Goal: Information Seeking & Learning: Learn about a topic

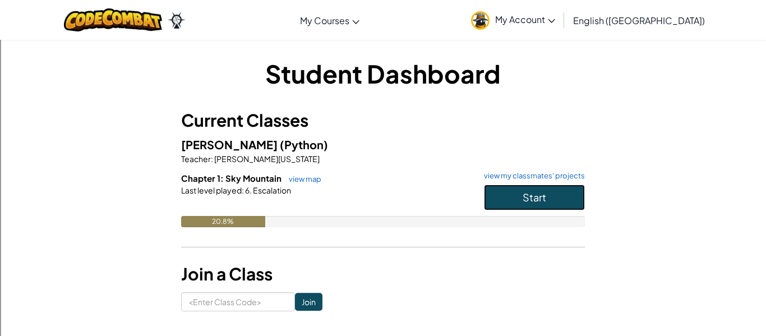
click at [528, 193] on span "Start" at bounding box center [535, 197] width 24 height 13
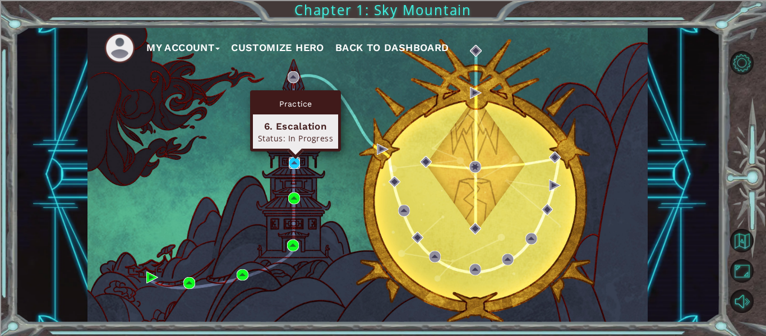
click at [293, 164] on img at bounding box center [295, 163] width 12 height 12
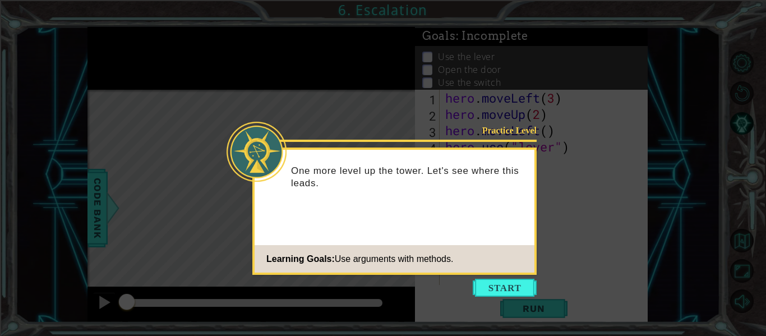
click at [513, 277] on icon at bounding box center [383, 168] width 766 height 336
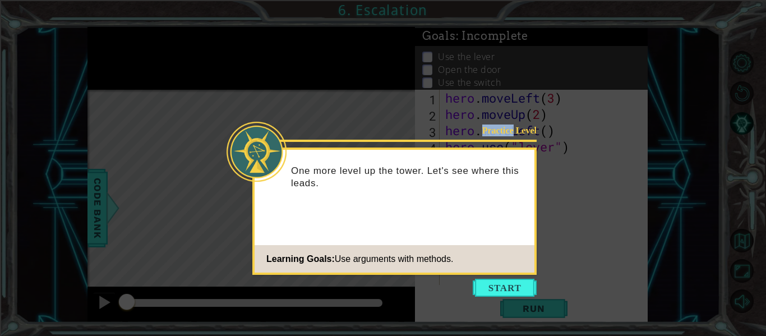
click at [513, 277] on icon at bounding box center [383, 168] width 766 height 336
click at [519, 281] on button "Start" at bounding box center [505, 288] width 64 height 18
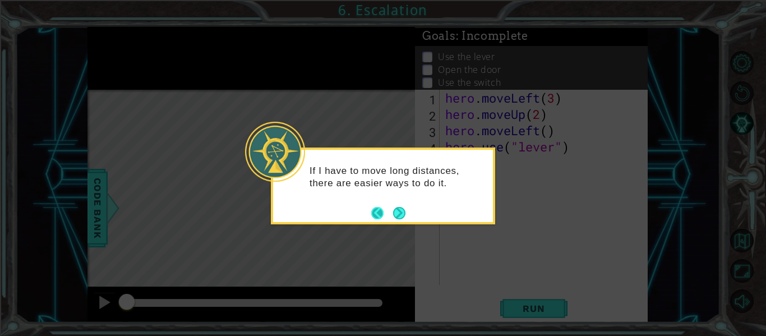
click at [389, 214] on button "Back" at bounding box center [382, 213] width 22 height 12
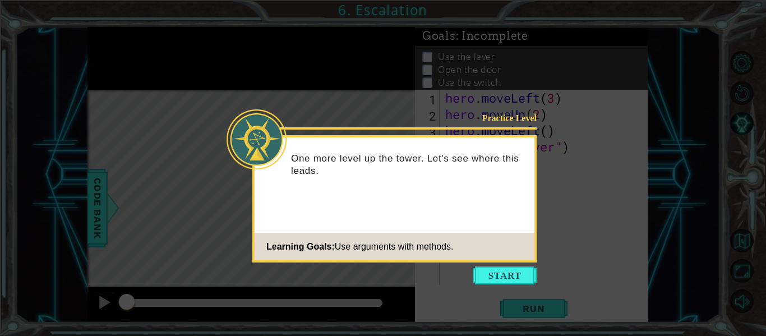
click at [512, 285] on icon at bounding box center [383, 168] width 766 height 336
click at [493, 276] on button "Start" at bounding box center [505, 275] width 64 height 18
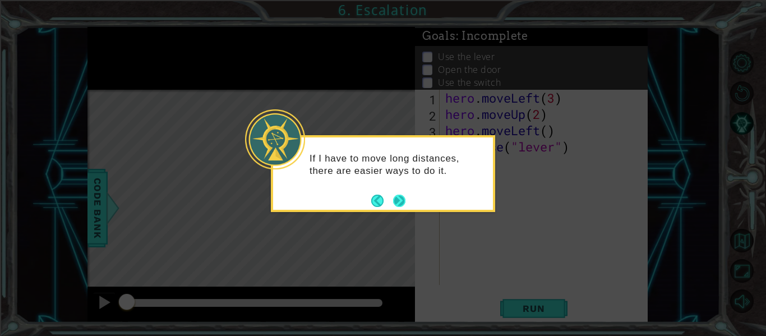
click at [394, 203] on button "Next" at bounding box center [399, 201] width 12 height 12
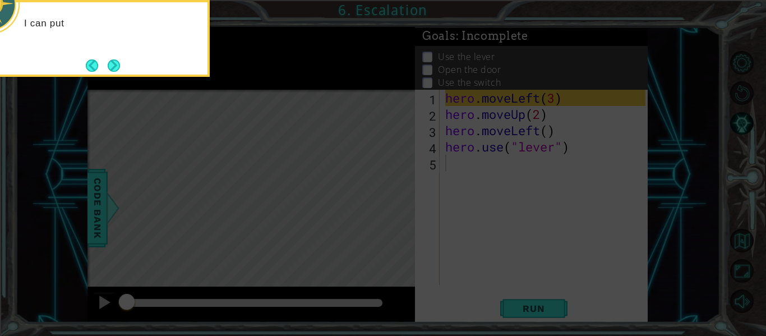
click at [506, 167] on icon at bounding box center [383, 50] width 766 height 572
click at [506, 169] on icon at bounding box center [383, 50] width 766 height 572
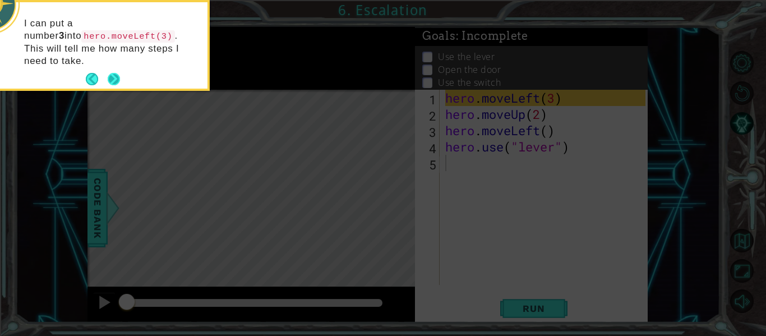
click at [113, 73] on button "Next" at bounding box center [114, 79] width 12 height 12
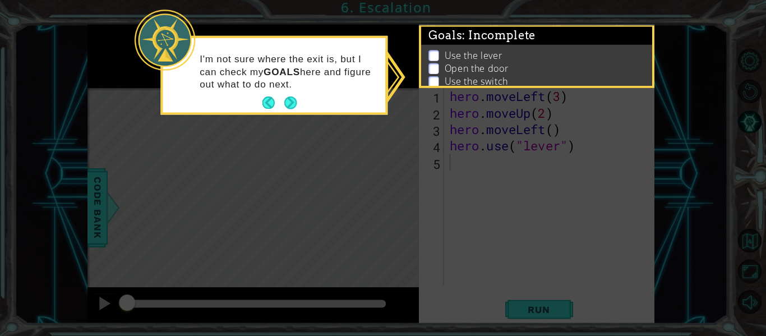
click at [78, 218] on icon at bounding box center [383, 168] width 766 height 336
click at [289, 104] on button "Next" at bounding box center [288, 104] width 12 height 12
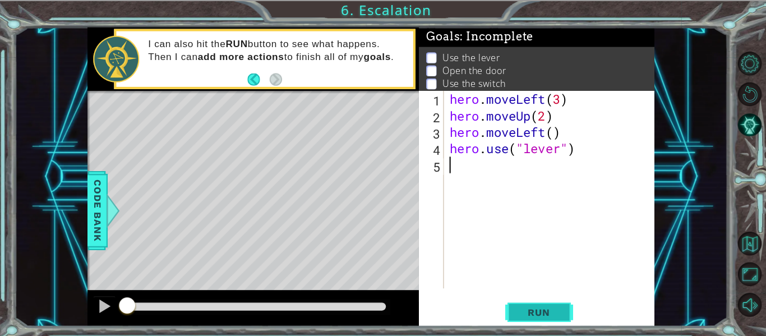
click at [552, 318] on button "Run" at bounding box center [533, 308] width 67 height 23
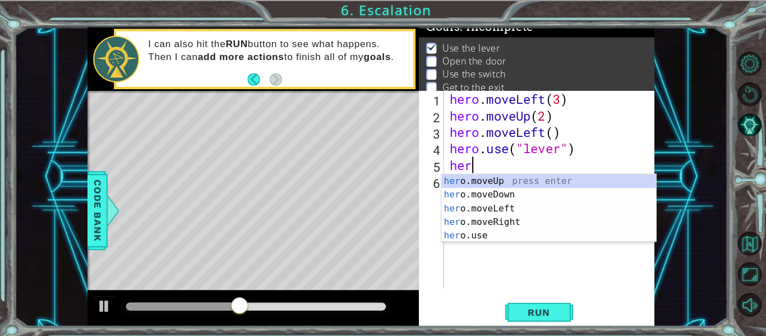
scroll to position [0, 1]
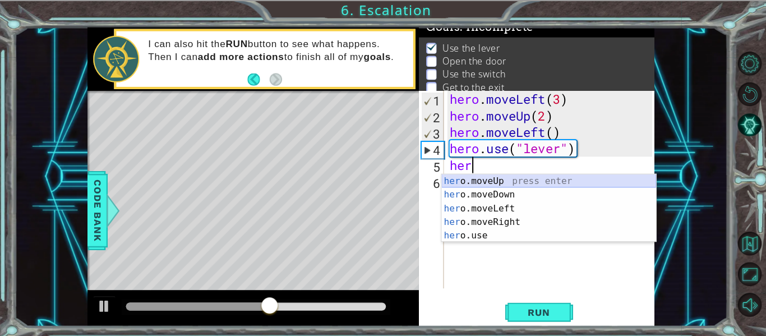
click at [494, 180] on div "her o.moveUp press enter her o.moveDown press enter her o.moveLeft press enter …" at bounding box center [544, 219] width 212 height 94
type textarea "hero.moveUp(1)"
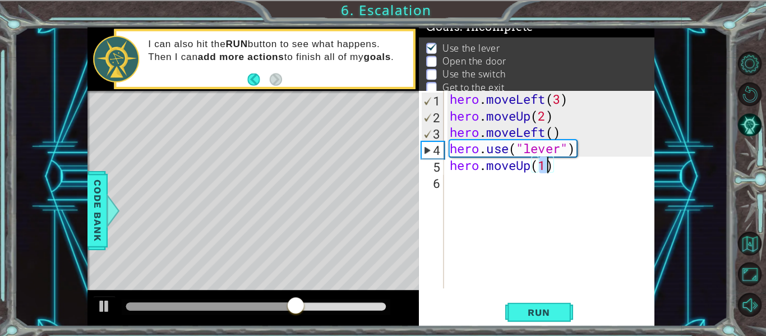
click at [484, 187] on div "hero . moveLeft ( 3 ) hero . moveUp ( 2 ) hero . moveLeft ( ) hero . use ( "lev…" at bounding box center [547, 204] width 208 height 228
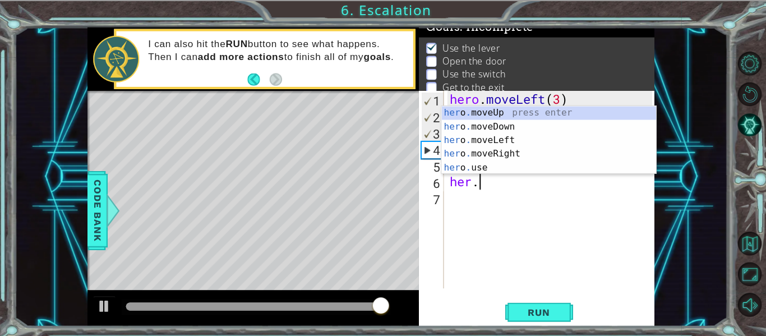
scroll to position [0, 2]
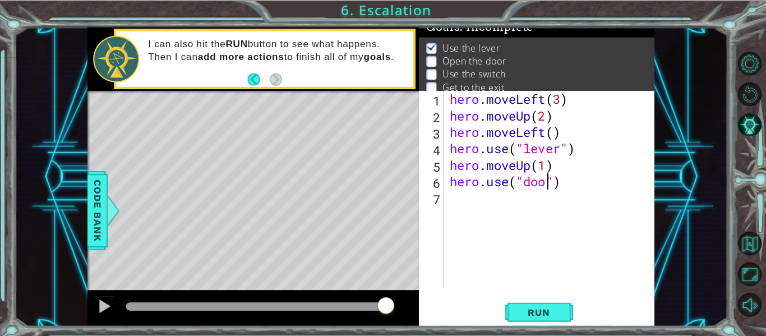
type textarea "hero.use("door")"
click at [465, 194] on div "hero . moveLeft ( 3 ) hero . moveUp ( 2 ) hero . moveLeft ( ) hero . use ( "lev…" at bounding box center [547, 204] width 208 height 228
click at [548, 299] on button "Run" at bounding box center [533, 308] width 67 height 23
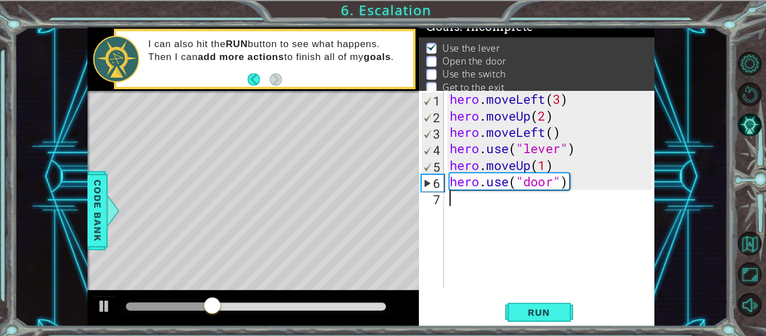
click at [549, 167] on div "hero . moveLeft ( 3 ) hero . moveUp ( 2 ) hero . moveLeft ( ) hero . use ( "lev…" at bounding box center [547, 204] width 208 height 228
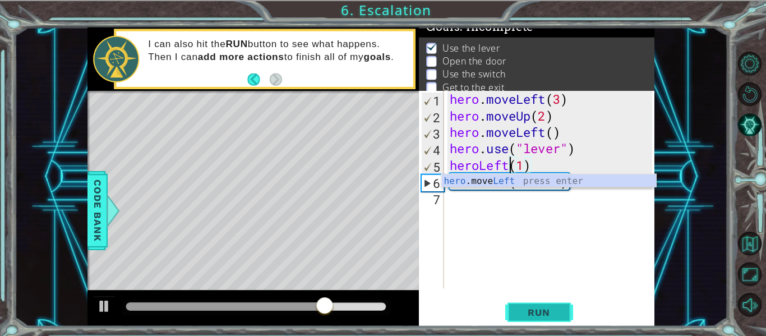
click at [550, 307] on span "Run" at bounding box center [534, 308] width 44 height 11
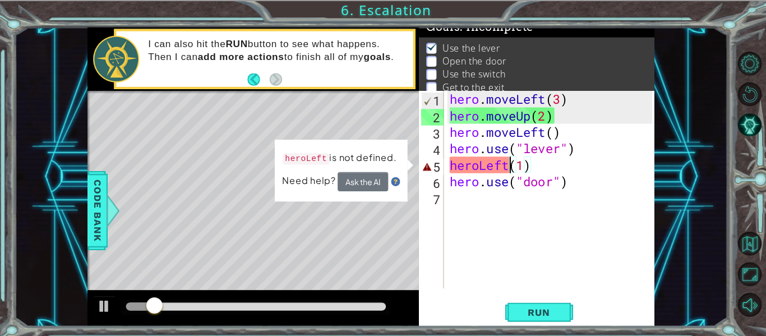
click at [477, 168] on div "hero . moveLeft ( 3 ) hero . moveUp ( 2 ) hero . moveLeft ( ) hero . use ( "lev…" at bounding box center [547, 204] width 208 height 228
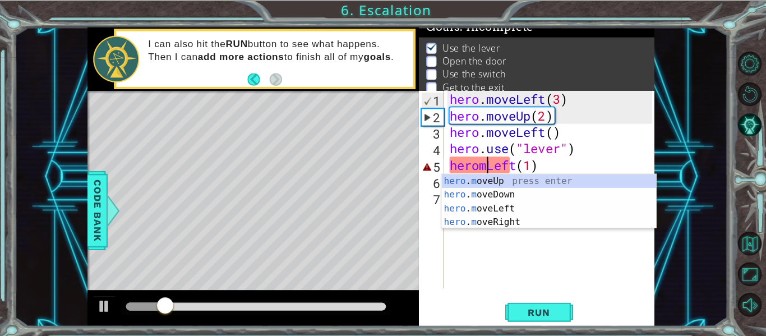
scroll to position [0, 2]
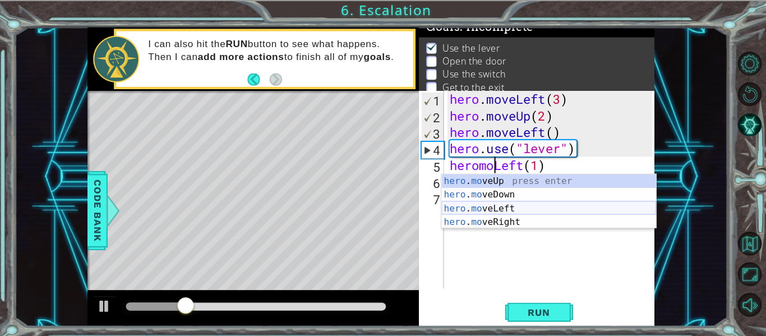
click at [509, 208] on div "hero . mo veUp press enter hero . mo veDown press enter hero . mo veLeft press …" at bounding box center [544, 212] width 212 height 81
type textarea "hero.moveLeft(1)(1)"
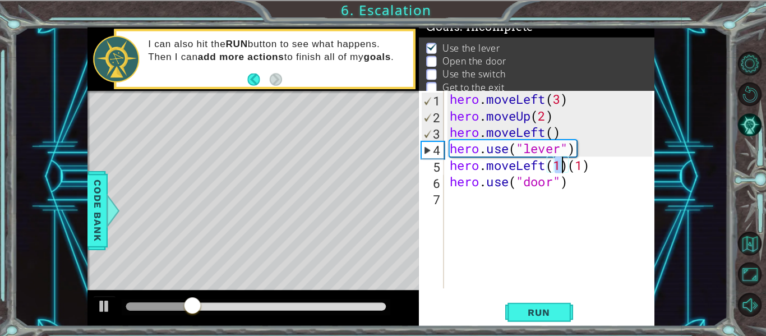
click at [525, 209] on div "hero . moveLeft ( 3 ) hero . moveUp ( 2 ) hero . moveLeft ( ) hero . use ( "lev…" at bounding box center [547, 204] width 208 height 228
click at [546, 313] on span "Run" at bounding box center [534, 308] width 44 height 11
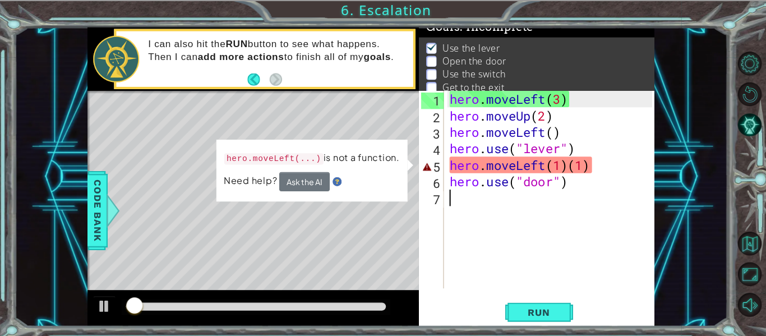
click at [592, 150] on div "hero . moveLeft ( 3 ) hero . moveUp ( 2 ) hero . moveLeft ( ) hero . use ( "lev…" at bounding box center [547, 204] width 208 height 228
click at [591, 164] on div "hero . moveLeft ( 3 ) hero . moveUp ( 2 ) hero . moveLeft ( ) hero . use ( "lev…" at bounding box center [547, 204] width 208 height 228
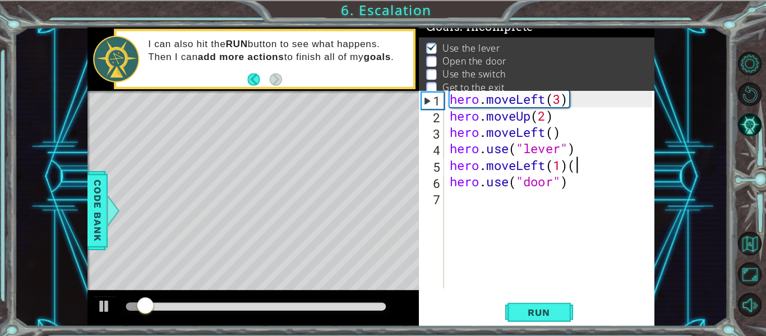
type textarea "hero.moveLeft(1)"
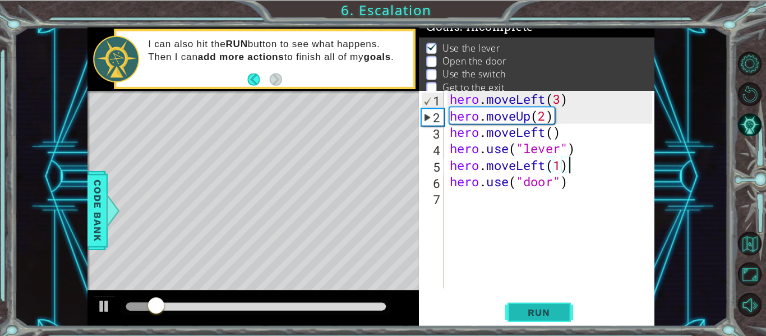
click at [521, 315] on button "Run" at bounding box center [533, 308] width 67 height 23
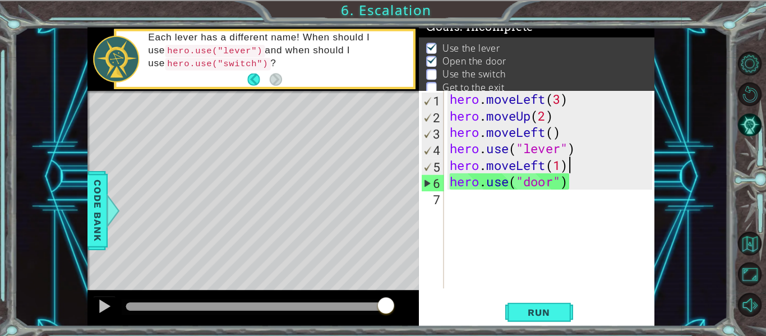
click at [456, 205] on div "hero . moveLeft ( 3 ) hero . moveUp ( 2 ) hero . moveLeft ( ) hero . use ( "lev…" at bounding box center [547, 204] width 208 height 228
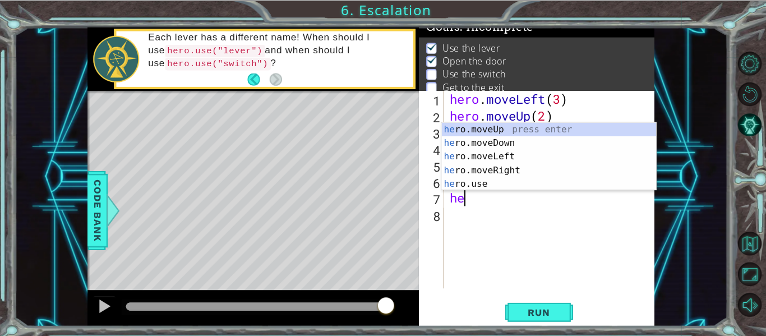
scroll to position [0, 1]
click at [479, 135] on div "hero .moveUp press enter hero .moveDown press enter hero .moveLeft press enter …" at bounding box center [544, 168] width 212 height 94
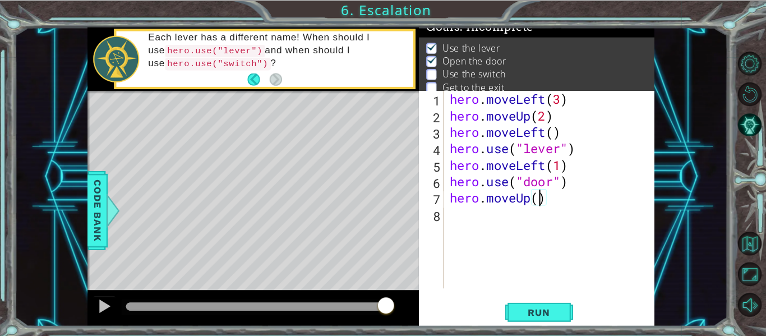
type textarea "hero.moveUp(2)"
click at [499, 249] on div "hero . moveLeft ( 3 ) hero . moveUp ( 2 ) hero . moveLeft ( ) hero . use ( "lev…" at bounding box center [547, 204] width 208 height 228
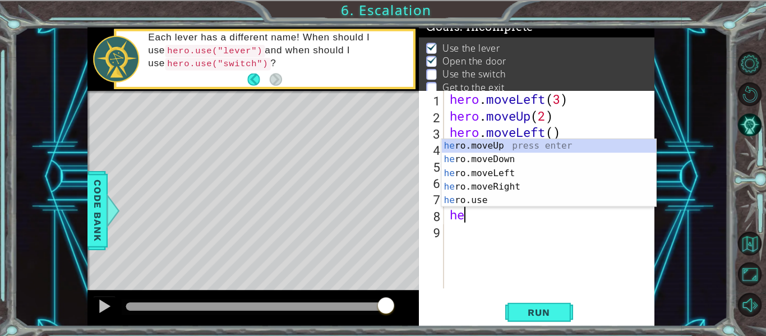
scroll to position [0, 1]
click at [489, 181] on div "hero .moveUp press enter hero .moveDown press enter hero .moveLeft press enter …" at bounding box center [544, 184] width 212 height 94
type textarea "hero.moveRight(1)"
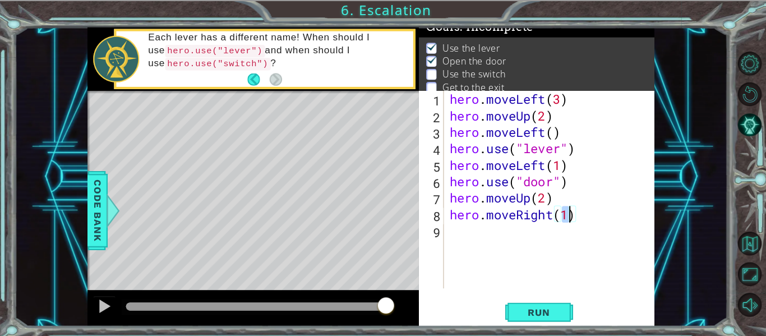
click at [458, 228] on div "hero . moveLeft ( 3 ) hero . moveUp ( 2 ) hero . moveLeft ( ) hero . use ( "lev…" at bounding box center [547, 204] width 208 height 228
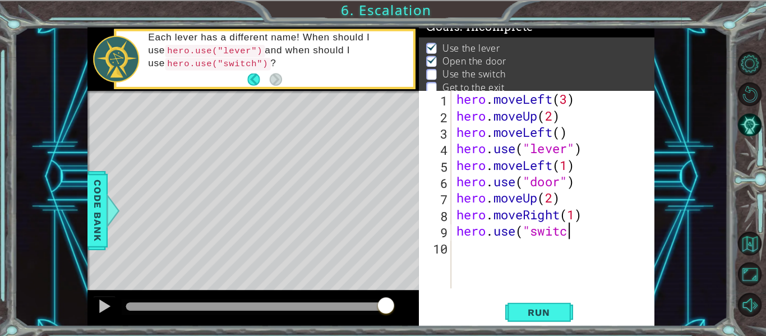
scroll to position [0, 5]
type textarea "hero.use("switch")"
click at [464, 249] on div "hero . moveLeft ( 3 ) hero . moveUp ( 2 ) hero . moveLeft ( ) hero . use ( "lev…" at bounding box center [550, 204] width 201 height 228
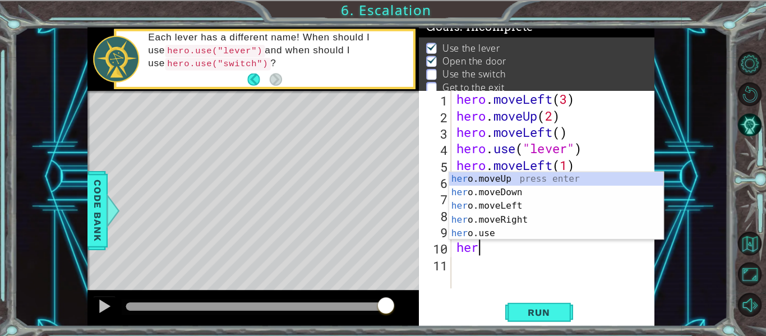
scroll to position [0, 1]
click at [518, 223] on div "hero .moveUp press enter hero .moveDown press enter hero .moveLeft press enter …" at bounding box center [551, 217] width 212 height 94
type textarea "hero.moveRight(1)"
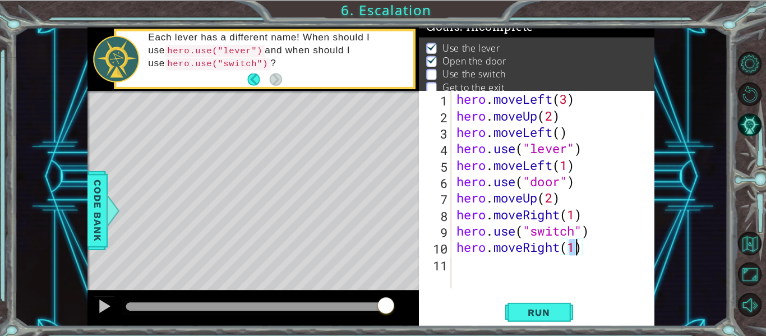
click at [503, 264] on div "hero . moveLeft ( 3 ) hero . moveUp ( 2 ) hero . moveLeft ( ) hero . use ( "lev…" at bounding box center [550, 204] width 201 height 228
click at [500, 287] on div "1 2 3 4 5 6 7 8 9 10 11 hero . moveLeft ( 3 ) hero . moveUp ( 2 ) hero . moveLe…" at bounding box center [531, 206] width 233 height 233
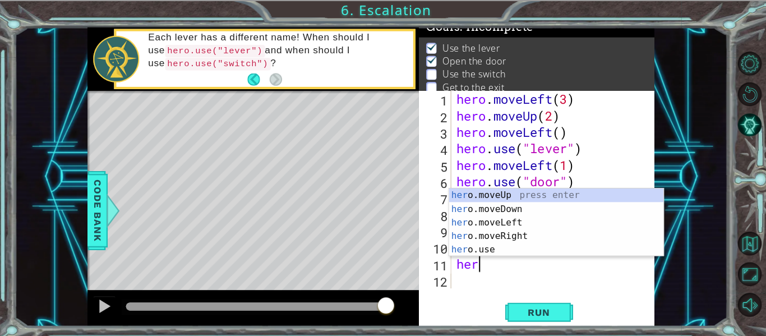
scroll to position [0, 1]
click at [490, 191] on div "hero .moveUp press enter hero .moveDown press enter hero .moveLeft press enter …" at bounding box center [551, 233] width 212 height 94
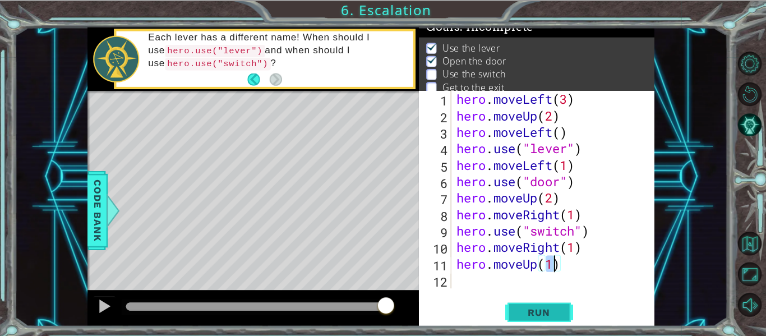
click at [543, 310] on span "Run" at bounding box center [534, 308] width 44 height 11
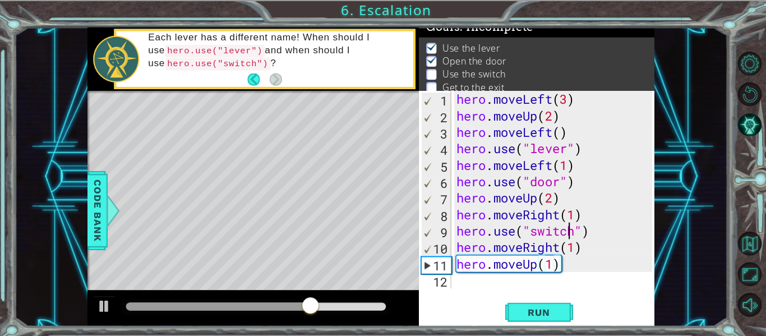
click at [560, 226] on div "hero . moveLeft ( 3 ) hero . moveUp ( 2 ) hero . moveLeft ( ) hero . use ( "lev…" at bounding box center [550, 204] width 201 height 228
click at [588, 227] on div "hero . moveLeft ( 3 ) hero . moveUp ( 2 ) hero . moveLeft ( ) hero . use ( "lev…" at bounding box center [550, 204] width 201 height 228
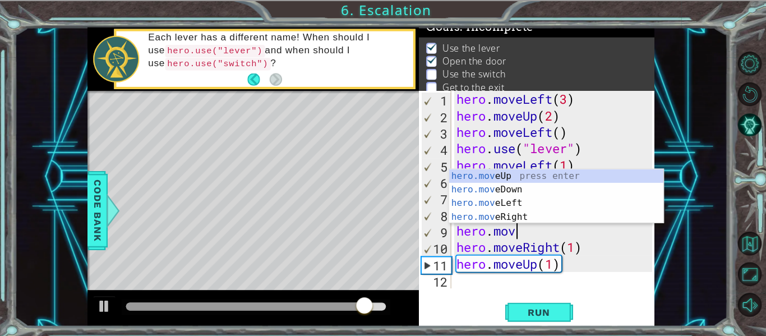
scroll to position [0, 2]
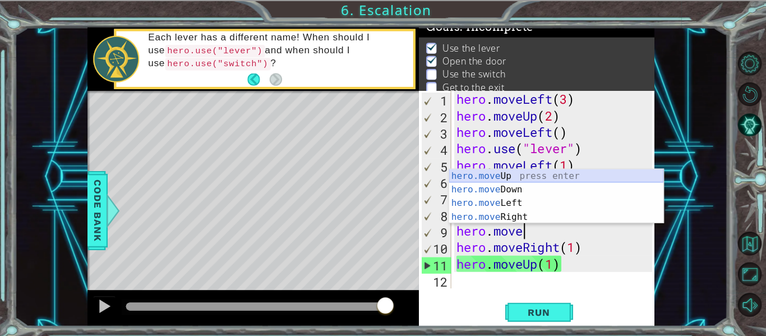
click at [546, 172] on div "hero.move Up press enter hero.move Down press enter hero.move Left press enter …" at bounding box center [551, 207] width 212 height 81
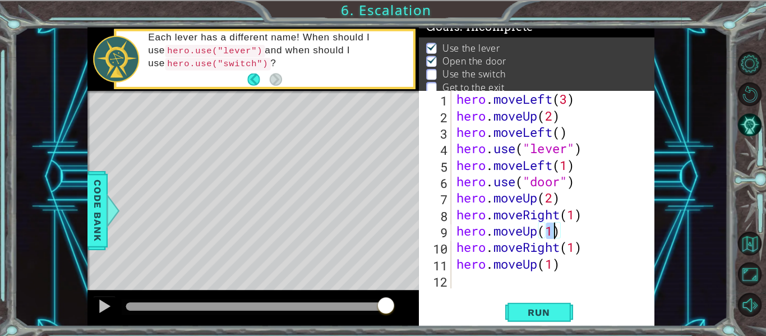
click at [554, 245] on div "hero . moveLeft ( 3 ) hero . moveUp ( 2 ) hero . moveLeft ( ) hero . use ( "lev…" at bounding box center [550, 204] width 201 height 228
click at [558, 262] on div "hero . moveLeft ( 3 ) hero . moveUp ( 2 ) hero . moveLeft ( ) hero . use ( "lev…" at bounding box center [550, 204] width 201 height 228
click at [536, 266] on div "hero . moveLeft ( 3 ) hero . moveUp ( 2 ) hero . moveLeft ( ) hero . use ( "lev…" at bounding box center [550, 204] width 201 height 228
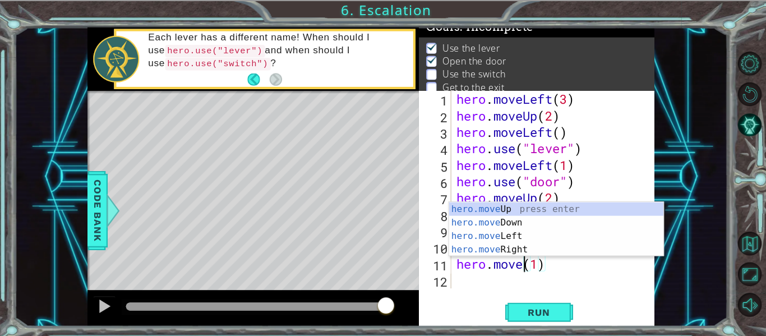
scroll to position [0, 3]
click at [527, 250] on div "hero.mov eUp press enter hero.mov eDown press enter hero.mov eLeft press enter …" at bounding box center [551, 240] width 212 height 81
type textarea "hero.moveRight(1)(1)"
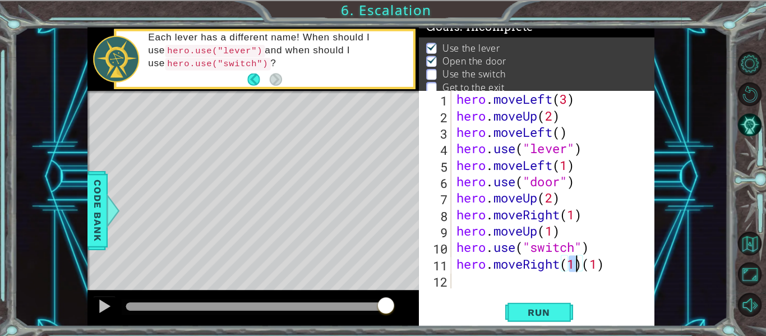
click at [573, 274] on div "hero . moveLeft ( 3 ) hero . moveUp ( 2 ) hero . moveLeft ( ) hero . use ( "lev…" at bounding box center [550, 204] width 201 height 228
click at [559, 246] on div "hero . moveLeft ( 3 ) hero . moveUp ( 2 ) hero . moveLeft ( ) hero . use ( "lev…" at bounding box center [550, 204] width 201 height 228
click at [608, 265] on div "hero . moveLeft ( 3 ) hero . moveUp ( 2 ) hero . moveLeft ( ) hero . use ( "lev…" at bounding box center [550, 204] width 201 height 228
type textarea "hero.moveRight(1)"
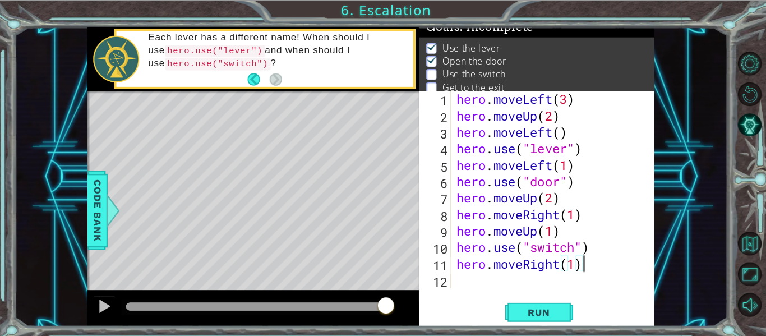
click at [480, 280] on div "hero . moveLeft ( 3 ) hero . moveUp ( 2 ) hero . moveLeft ( ) hero . use ( "lev…" at bounding box center [550, 204] width 201 height 228
type textarea "j"
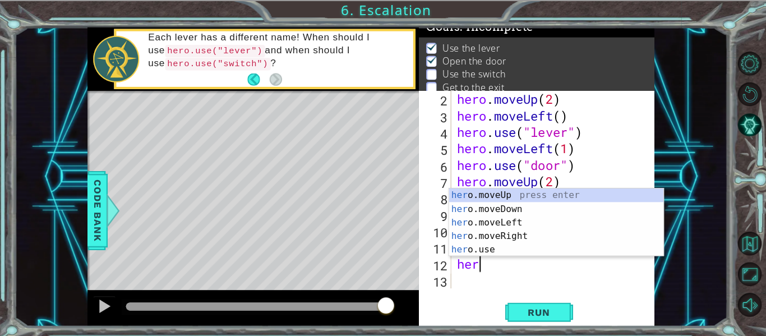
scroll to position [0, 1]
click at [492, 196] on div "hero .moveUp press enter hero .moveDown press enter hero .moveLeft press enter …" at bounding box center [551, 233] width 212 height 94
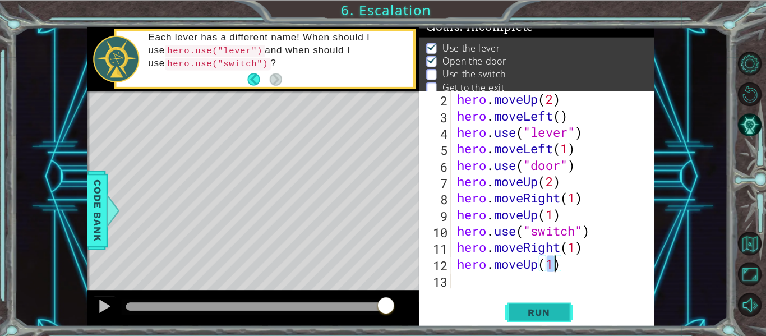
click at [535, 305] on span "Run" at bounding box center [534, 308] width 44 height 11
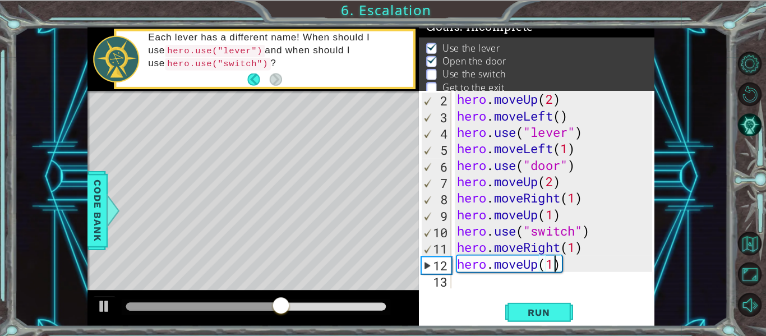
click at [549, 207] on div "hero . moveUp ( 2 ) hero . moveLeft ( ) hero . use ( "lever" ) hero . moveLeft …" at bounding box center [551, 204] width 201 height 228
click at [537, 297] on button "Run" at bounding box center [533, 308] width 67 height 23
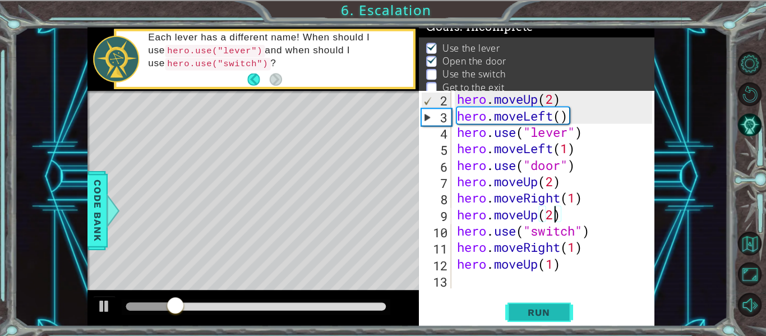
click at [537, 297] on button "Run" at bounding box center [533, 308] width 67 height 23
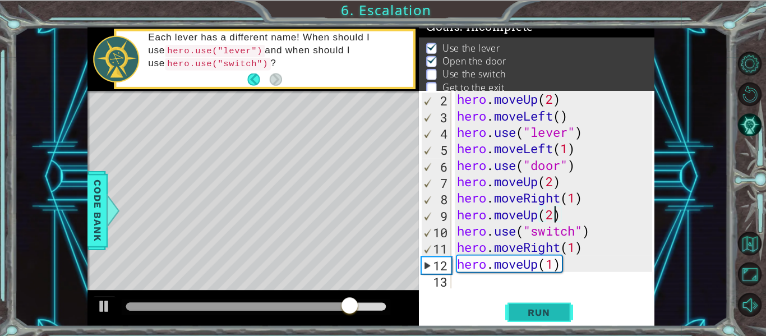
click at [538, 306] on span "Run" at bounding box center [534, 308] width 44 height 11
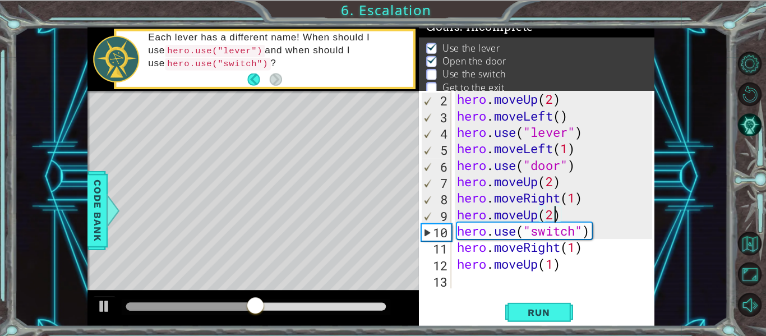
click at [506, 208] on div "hero . moveUp ( 2 ) hero . moveLeft ( ) hero . use ( "lever" ) hero . moveLeft …" at bounding box center [551, 204] width 201 height 228
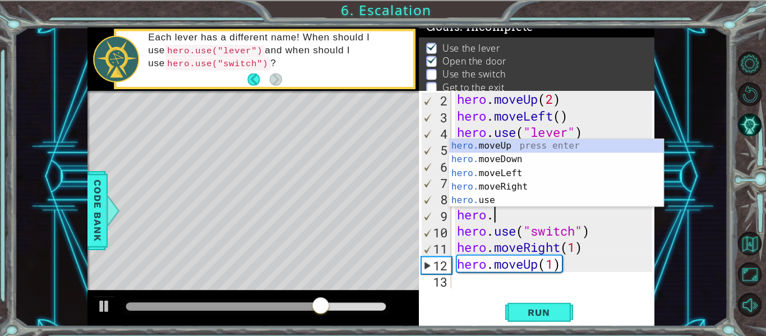
scroll to position [0, 1]
type textarea "h"
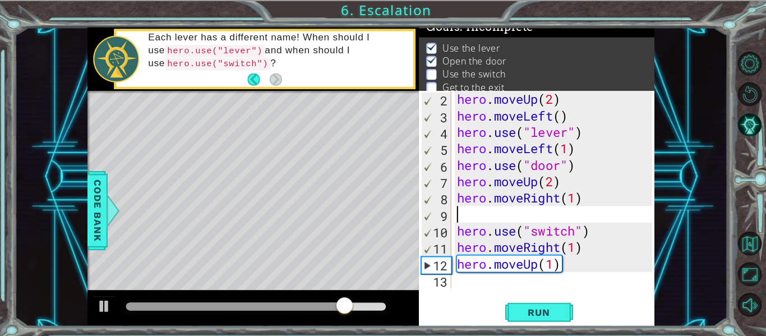
click at [567, 195] on div "hero . moveUp ( 2 ) hero . moveLeft ( ) hero . use ( "lever" ) hero . moveLeft …" at bounding box center [551, 204] width 201 height 228
click at [569, 191] on div "hero . moveUp ( 2 ) hero . moveLeft ( ) hero . use ( "lever" ) hero . moveLeft …" at bounding box center [551, 204] width 201 height 228
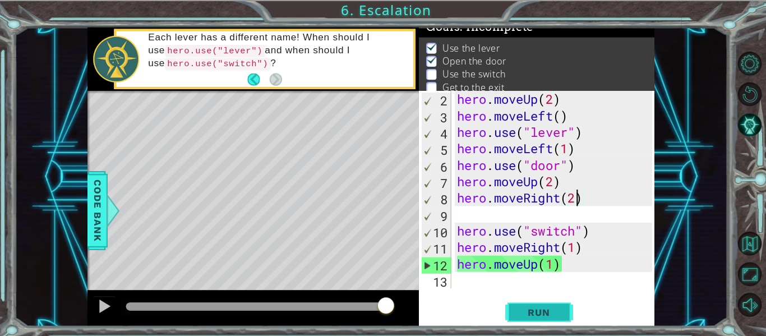
click at [535, 315] on button "Run" at bounding box center [533, 308] width 67 height 23
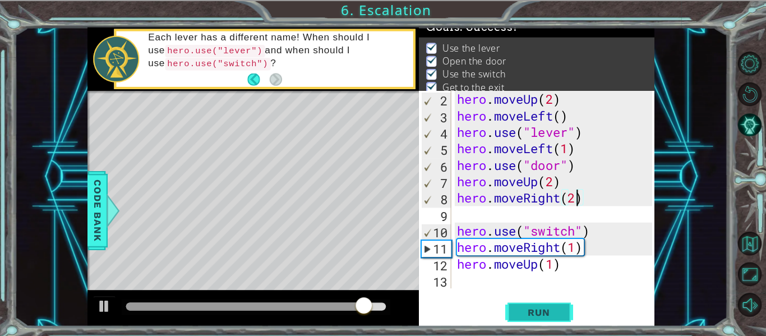
type textarea "hero.moveRight(2 )"
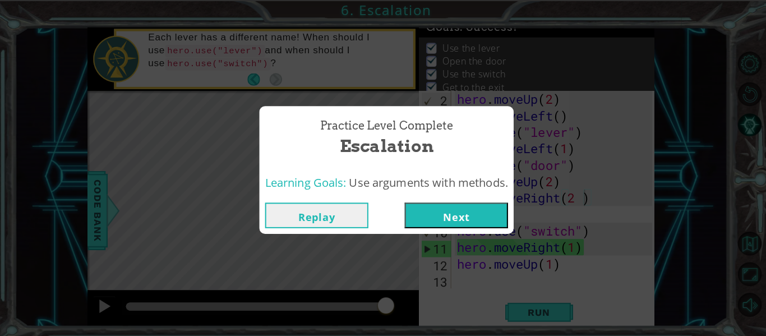
click at [488, 218] on button "Next" at bounding box center [452, 212] width 102 height 25
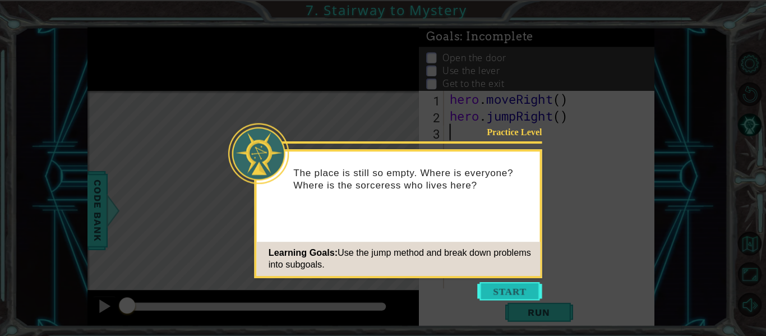
click at [497, 292] on button "Start" at bounding box center [505, 288] width 64 height 18
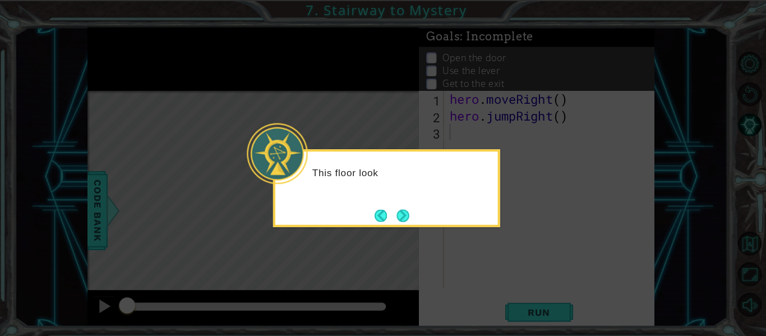
click at [497, 292] on icon at bounding box center [383, 168] width 766 height 336
click at [398, 222] on div "This floor looks a little more complicated." at bounding box center [383, 186] width 224 height 77
click at [399, 218] on button "Next" at bounding box center [399, 213] width 12 height 12
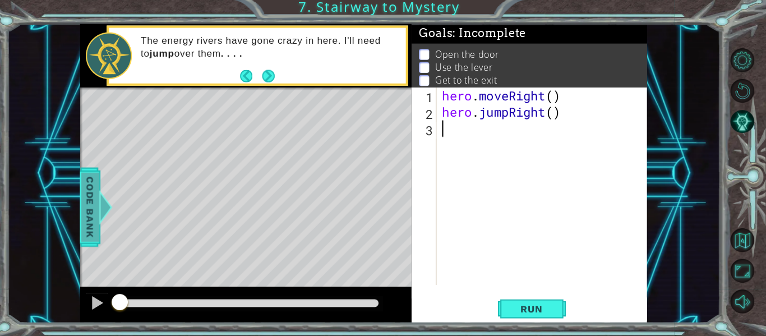
click at [96, 216] on span "Code Bank" at bounding box center [98, 208] width 18 height 68
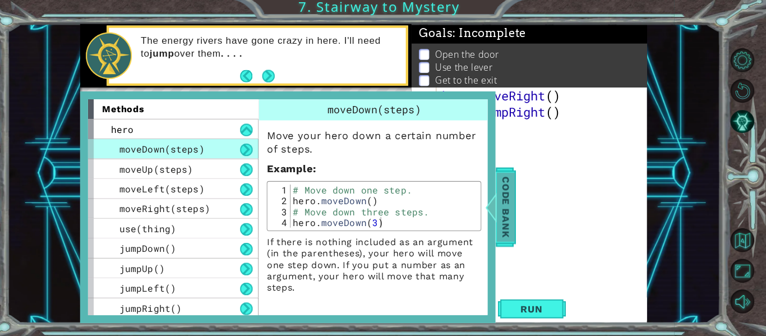
click at [503, 205] on span "Code Bank" at bounding box center [508, 208] width 18 height 68
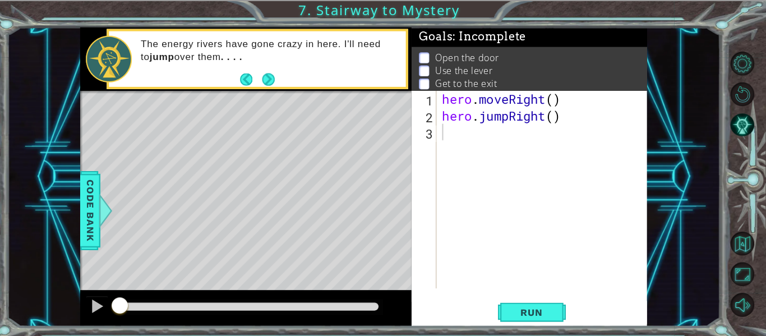
click at [558, 114] on div "hero . moveRight ( ) hero . jumpRight ( )" at bounding box center [547, 204] width 208 height 228
click at [557, 99] on div "hero . moveRight ( ) hero . jumpRight ( 1 )" at bounding box center [547, 204] width 208 height 228
type textarea "hero.moveRight(1)"
click at [499, 137] on div "hero . moveRight ( 1 ) hero . jumpRight ( 1 )" at bounding box center [547, 204] width 208 height 228
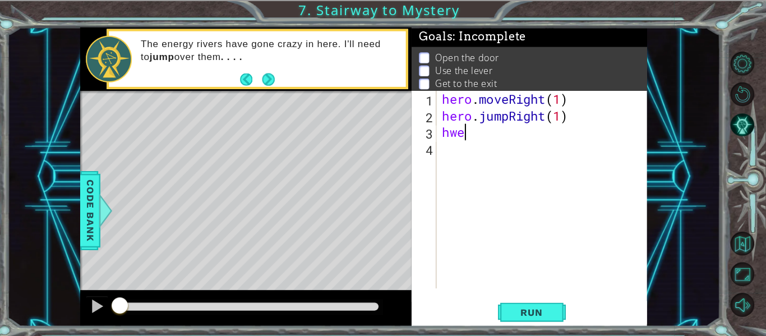
scroll to position [0, 0]
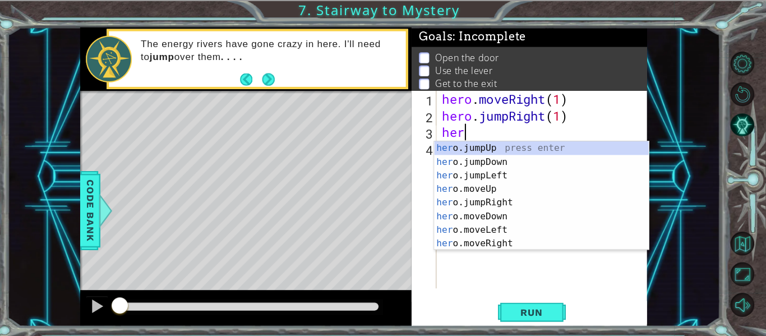
type textarea "hero"
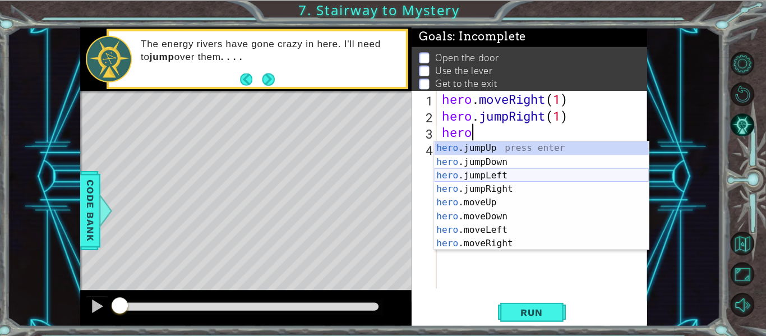
click at [512, 167] on div "hero .jumpUp press enter hero .jumpDown press enter hero .jumpLeft press enter …" at bounding box center [544, 207] width 212 height 135
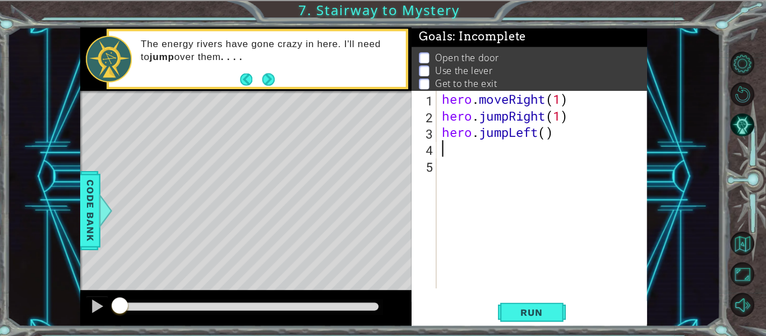
click at [517, 136] on div "hero . moveRight ( 1 ) hero . jumpRight ( 1 ) hero . jumpLeft ( )" at bounding box center [547, 204] width 208 height 228
click at [514, 139] on div "hero . moveRight ( 1 ) hero . jumpRight ( 1 ) hero . jumpLeft ( )" at bounding box center [547, 204] width 208 height 228
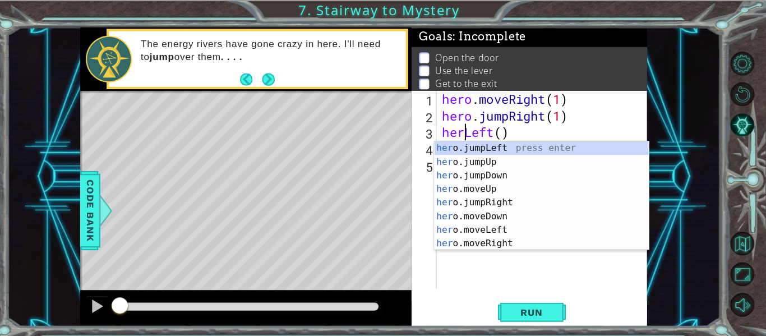
scroll to position [0, 2]
click at [511, 228] on div "her o.jumpLeft press enter her o.jumpUp press enter her o.jumpDown press enter …" at bounding box center [544, 207] width 212 height 135
type textarea "hero.moveLeft(1)"
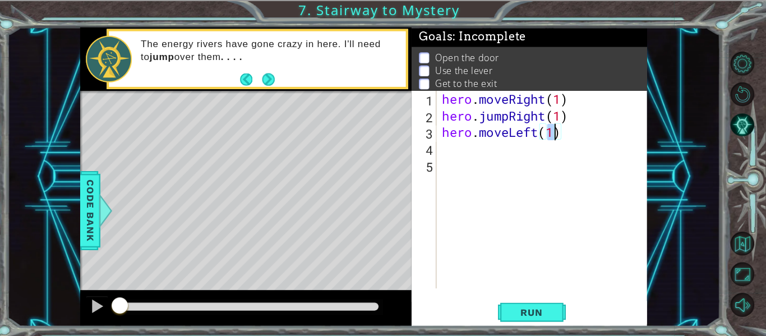
click at [460, 163] on div "hero . moveRight ( 1 ) hero . jumpRight ( 1 ) hero . moveLeft ( 1 )" at bounding box center [547, 204] width 208 height 228
click at [454, 153] on div "hero . moveRight ( 1 ) hero . jumpRight ( 1 ) hero . moveLeft ( 1 )" at bounding box center [547, 204] width 208 height 228
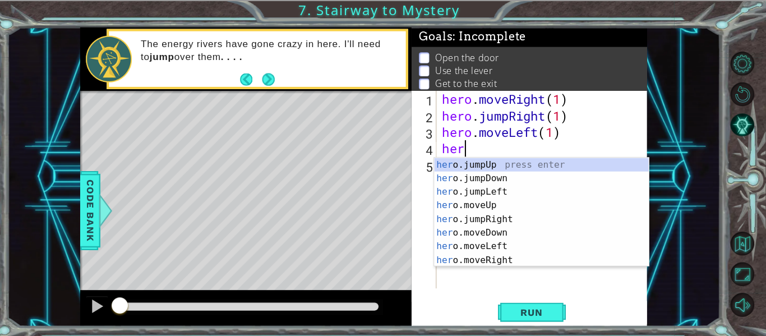
scroll to position [0, 1]
click at [501, 260] on div "hero .jumpUp press enter hero .jumpDown press enter hero .jumpLeft press enter …" at bounding box center [544, 223] width 212 height 135
type textarea "hero.moveRight(1)"
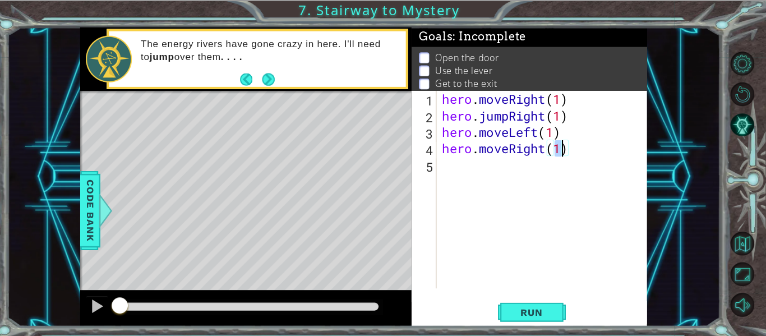
click at [469, 166] on div "hero . moveRight ( 1 ) hero . jumpRight ( 1 ) hero . moveLeft ( 1 ) hero . move…" at bounding box center [547, 204] width 208 height 228
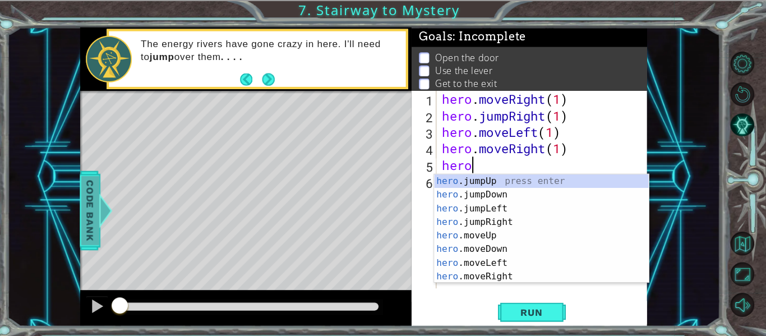
type textarea "hero"
click at [96, 207] on span "Code Bank" at bounding box center [98, 208] width 18 height 68
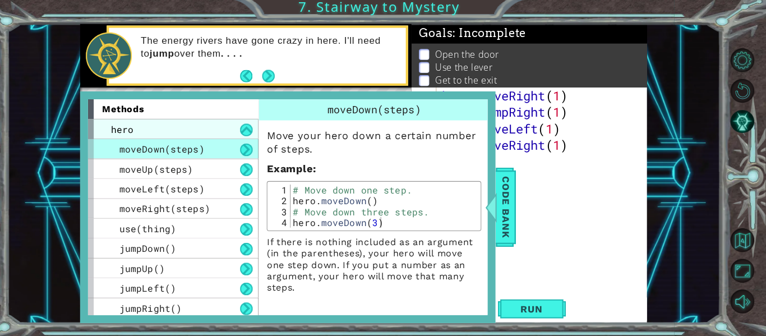
scroll to position [3, 0]
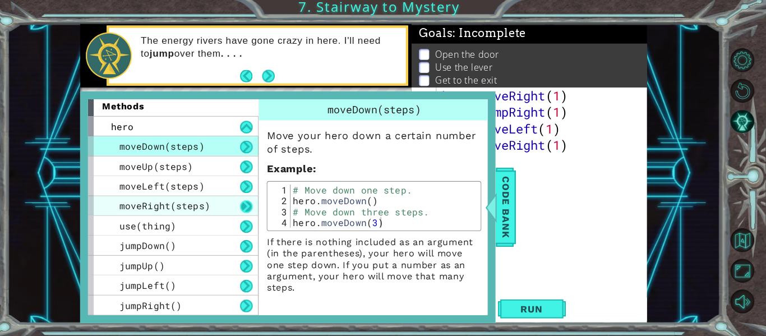
click at [254, 209] on button at bounding box center [252, 207] width 12 height 12
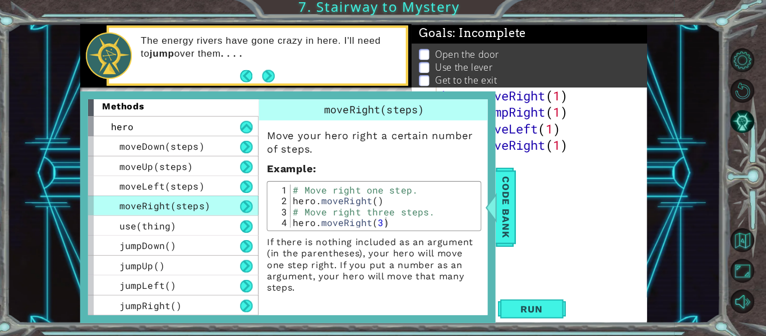
click at [254, 209] on button at bounding box center [252, 207] width 12 height 12
click at [370, 207] on div "# Move right one step. hero . moveRight ( ) # Move right three steps. hero . mo…" at bounding box center [388, 218] width 185 height 64
type textarea "hero.moveRight()"
click at [511, 208] on span "Code Bank" at bounding box center [508, 208] width 18 height 68
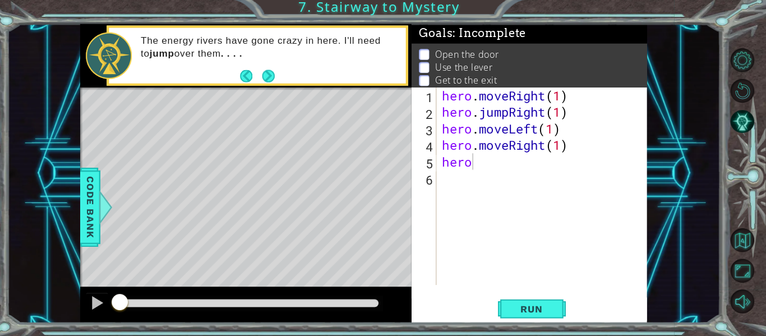
click at [545, 180] on div "hero . moveRight ( 1 ) hero . jumpRight ( 1 ) hero . moveLeft ( 1 ) hero . move…" at bounding box center [547, 204] width 208 height 228
click at [488, 169] on div "hero . moveRight ( 1 ) hero . jumpRight ( 1 ) hero . moveLeft ( 1 ) hero . move…" at bounding box center [547, 204] width 208 height 228
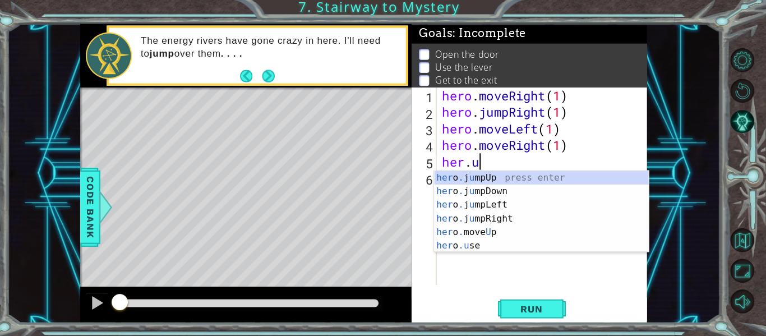
scroll to position [0, 2]
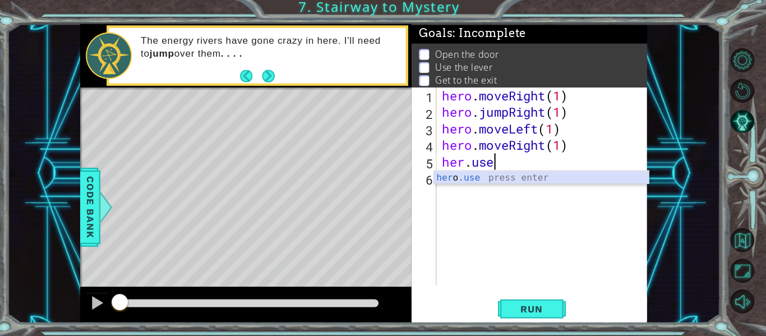
click at [502, 176] on div "her o .use press enter" at bounding box center [544, 192] width 212 height 40
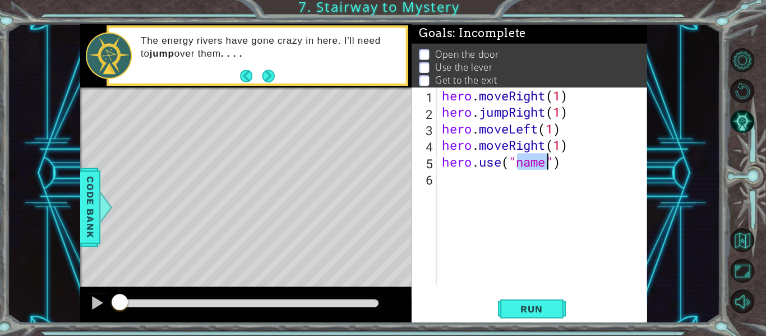
click at [550, 164] on div "hero . moveRight ( 1 ) hero . jumpRight ( 1 ) hero . moveLeft ( 1 ) hero . move…" at bounding box center [544, 187] width 203 height 195
type textarea "hero.use("door")"
click at [468, 191] on div "hero . moveRight ( 1 ) hero . jumpRight ( 1 ) hero . moveLeft ( 1 ) hero . move…" at bounding box center [547, 204] width 208 height 228
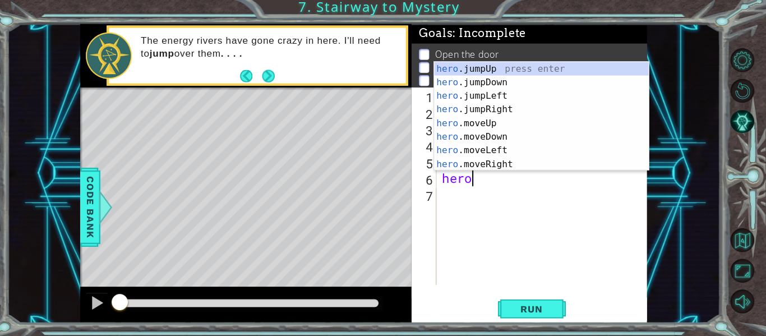
scroll to position [0, 1]
click at [517, 150] on div "hero .jumpUp press enter hero .jumpDown press enter hero .jumpLeft press enter …" at bounding box center [544, 132] width 212 height 135
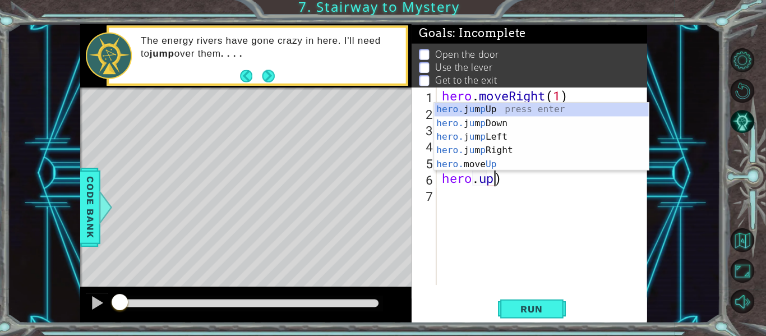
scroll to position [0, 2]
click at [526, 162] on div "hero. j u m p Up press enter hero. j u m p Down press enter hero. j u m p Left …" at bounding box center [544, 152] width 212 height 94
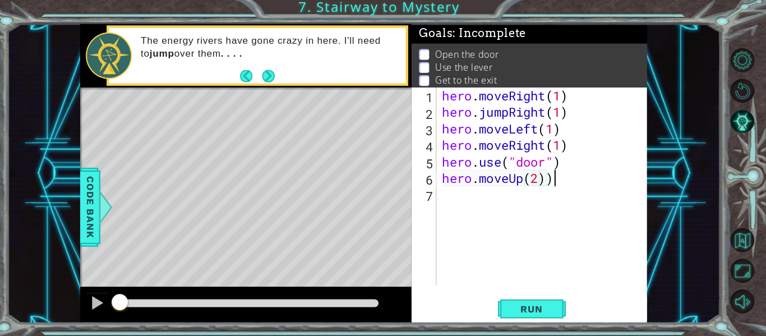
click at [565, 184] on div "hero . moveRight ( 1 ) hero . jumpRight ( 1 ) hero . moveLeft ( 1 ) hero . move…" at bounding box center [547, 204] width 208 height 228
type textarea "hero.moveUp(2)"
click at [518, 189] on div "hero . moveRight ( 1 ) hero . jumpRight ( 1 ) hero . moveLeft ( 1 ) hero . move…" at bounding box center [547, 204] width 208 height 228
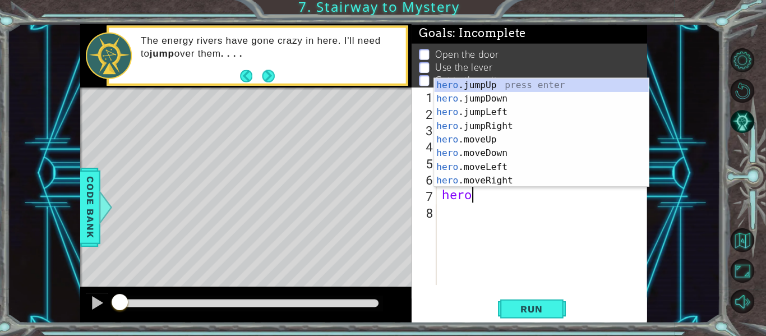
scroll to position [0, 1]
click at [506, 173] on div "hero .jumpUp press enter hero .jumpDown press enter hero .jumpLeft press enter …" at bounding box center [544, 148] width 212 height 135
type textarea "hero.moveLeft(1)"
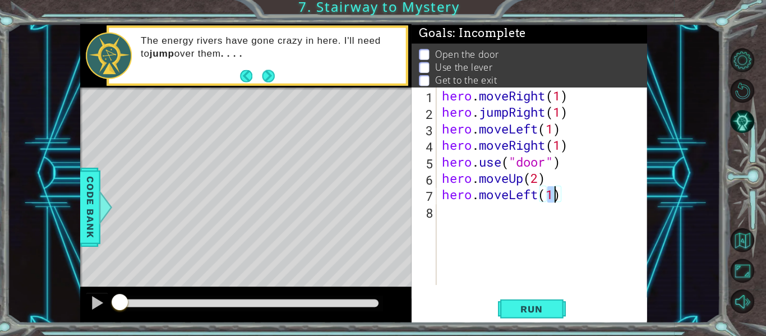
click at [540, 213] on div "hero . moveRight ( 1 ) hero . jumpRight ( 1 ) hero . moveLeft ( 1 ) hero . move…" at bounding box center [547, 204] width 208 height 228
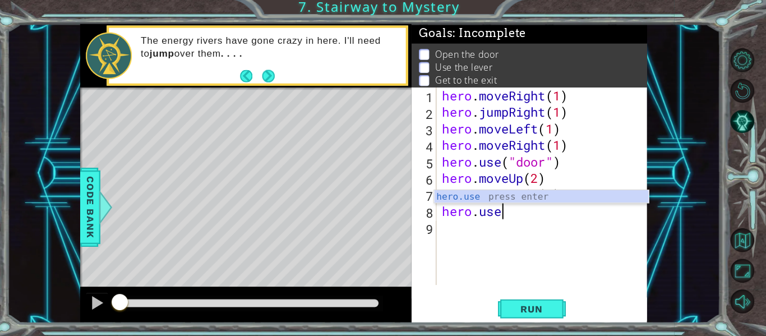
scroll to position [0, 2]
click at [572, 200] on div "hero.use press enter" at bounding box center [544, 211] width 212 height 40
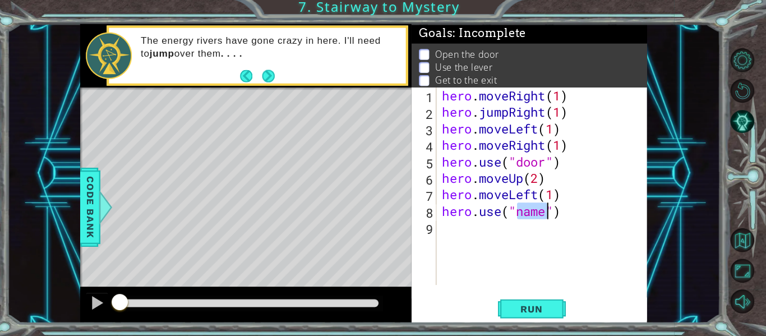
click at [560, 209] on div "hero . moveRight ( 1 ) hero . jumpRight ( 1 ) hero . moveLeft ( 1 ) hero . move…" at bounding box center [547, 204] width 208 height 228
click at [550, 213] on div "hero . moveRight ( 1 ) hero . jumpRight ( 1 ) hero . moveLeft ( 1 ) hero . move…" at bounding box center [547, 204] width 208 height 228
type textarea "hero.use("lever")"
click at [468, 231] on div "hero . moveRight ( 1 ) hero . jumpRight ( 1 ) hero . moveLeft ( 1 ) hero . move…" at bounding box center [547, 204] width 208 height 228
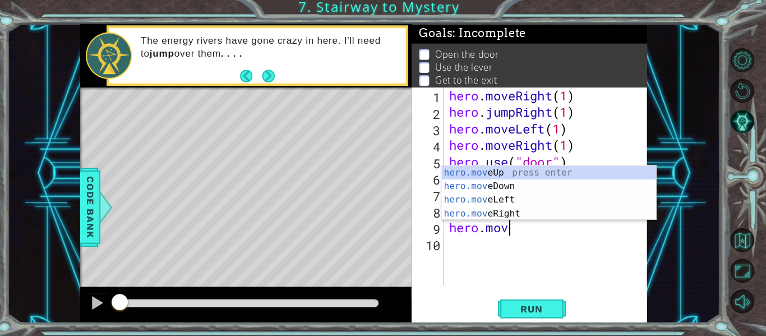
scroll to position [0, 2]
click at [527, 173] on div "hero.move Up press enter hero.move Down press enter hero.move Left press enter …" at bounding box center [551, 207] width 212 height 81
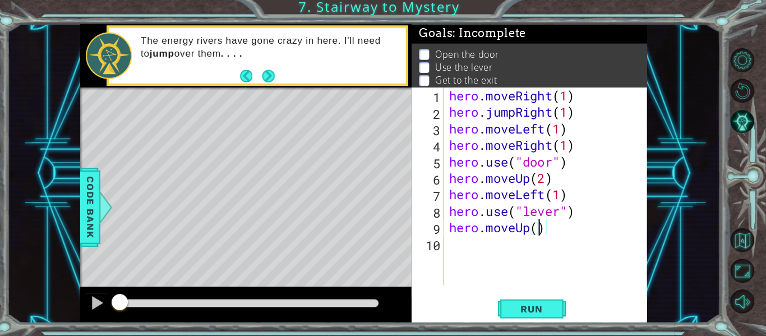
type textarea "hero.moveUp(2)"
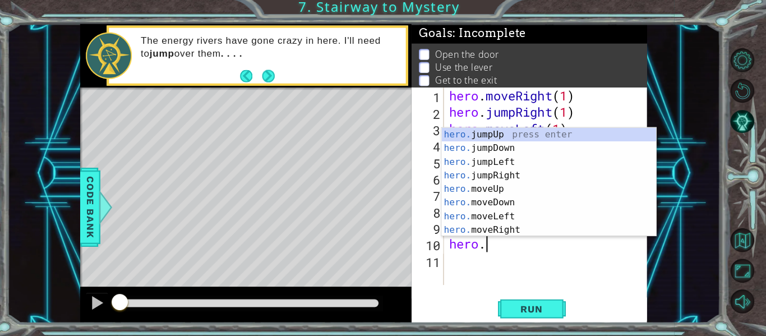
scroll to position [0, 2]
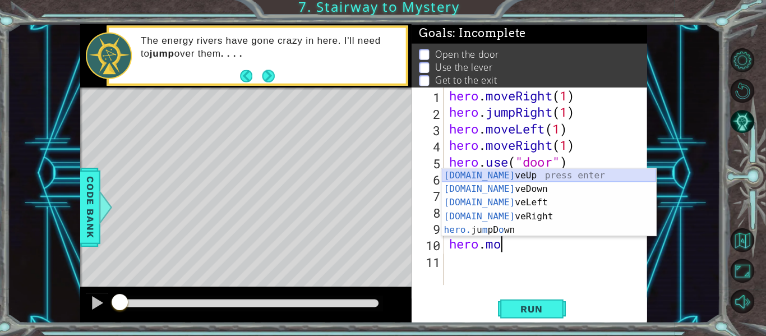
click at [537, 176] on div "[DOMAIN_NAME] veUp press enter [DOMAIN_NAME] veDown press enter [DOMAIN_NAME] v…" at bounding box center [551, 217] width 212 height 94
type textarea "hero.moveUp(1)"
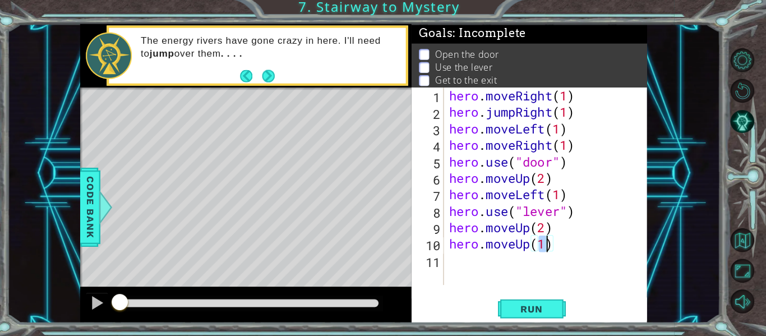
click at [499, 271] on div "hero . moveRight ( 1 ) hero . jumpRight ( 1 ) hero . moveLeft ( 1 ) hero . move…" at bounding box center [550, 204] width 201 height 228
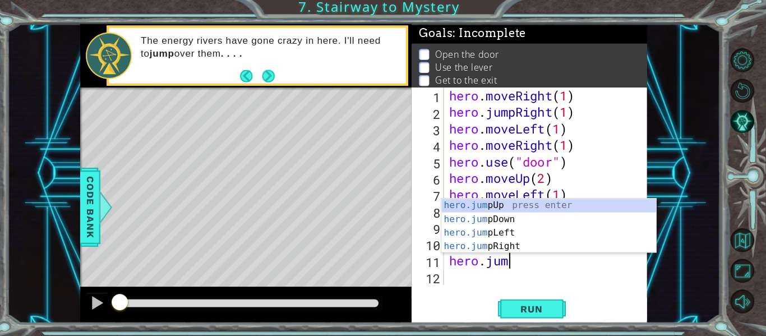
scroll to position [0, 2]
type textarea "hero.jump"
click at [523, 206] on div "hero.jump Up press enter hero.jump Down press enter hero.jump Left press enter …" at bounding box center [551, 240] width 212 height 81
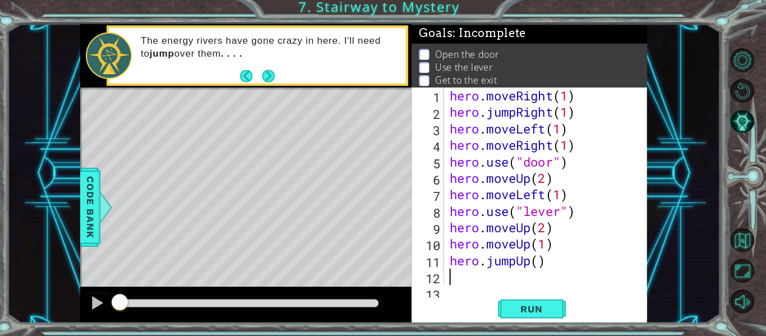
scroll to position [16, 0]
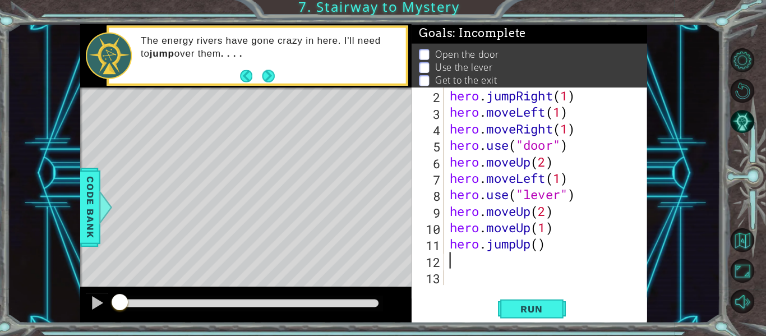
click at [545, 247] on div "hero . jumpRight ( 1 ) hero . moveLeft ( 1 ) hero . moveRight ( 1 ) hero . use …" at bounding box center [551, 204] width 201 height 228
type textarea "hero.jumpUp(1)"
click at [470, 270] on div "hero . jumpRight ( 1 ) hero . moveLeft ( 1 ) hero . moveRight ( 1 ) hero . use …" at bounding box center [551, 204] width 201 height 228
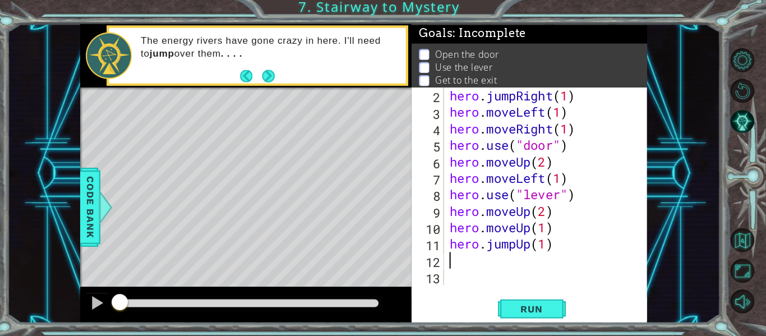
click at [467, 268] on div "hero . jumpRight ( 1 ) hero . moveLeft ( 1 ) hero . moveRight ( 1 ) hero . use …" at bounding box center [551, 204] width 201 height 228
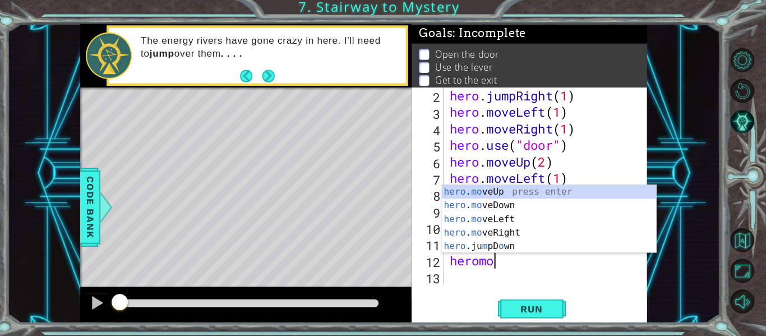
scroll to position [0, 2]
click at [525, 236] on div "hero . mo veUp press enter hero . mo veDown press enter hero . mo veLeft press …" at bounding box center [551, 233] width 212 height 94
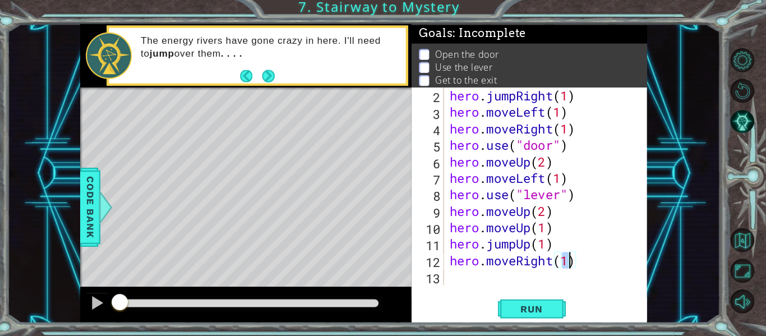
click at [569, 263] on div "hero . jumpRight ( 1 ) hero . moveLeft ( 1 ) hero . moveRight ( 1 ) hero . use …" at bounding box center [548, 187] width 195 height 195
click at [569, 263] on div "hero . jumpRight ( 1 ) hero . moveLeft ( 1 ) hero . moveRight ( 1 ) hero . use …" at bounding box center [551, 204] width 201 height 228
type textarea "hero.moveRight(4)"
click at [523, 289] on div "hero.moveRight(4) 2 3 4 5 6 7 8 9 10 11 12 13 hero . jumpRight ( 1 ) hero . mov…" at bounding box center [531, 206] width 233 height 233
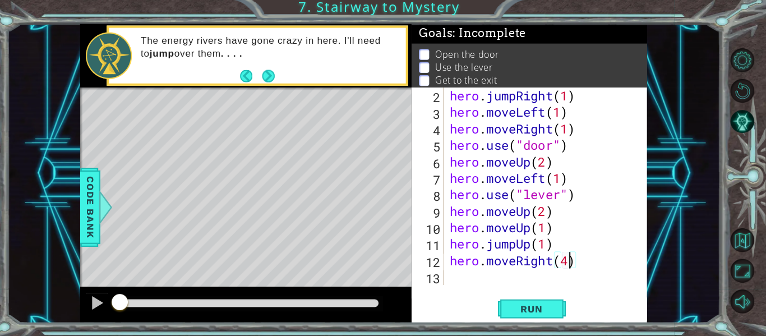
click at [503, 286] on div "hero.moveRight(4) 2 3 4 5 6 7 8 9 10 11 12 13 hero . jumpRight ( 1 ) hero . mov…" at bounding box center [531, 206] width 233 height 233
click at [475, 274] on div "hero . jumpRight ( 1 ) hero . moveLeft ( 1 ) hero . moveRight ( 1 ) hero . use …" at bounding box center [551, 204] width 201 height 228
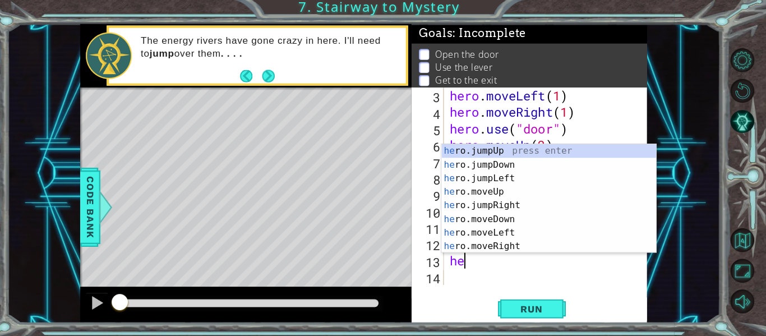
scroll to position [0, 1]
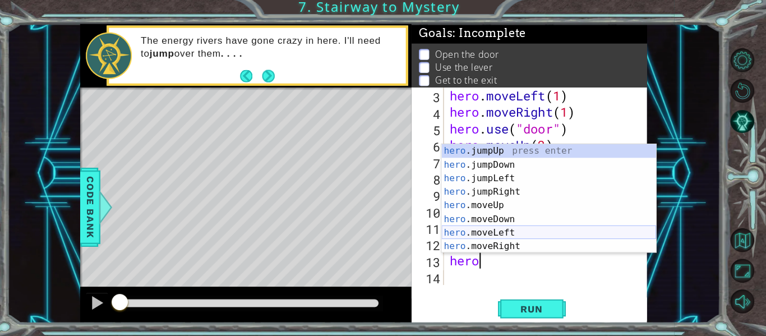
click at [516, 237] on div "hero .jumpUp press enter hero .jumpDown press enter hero .jumpLeft press enter …" at bounding box center [551, 213] width 212 height 135
type textarea "hero.moveLeft(1)"
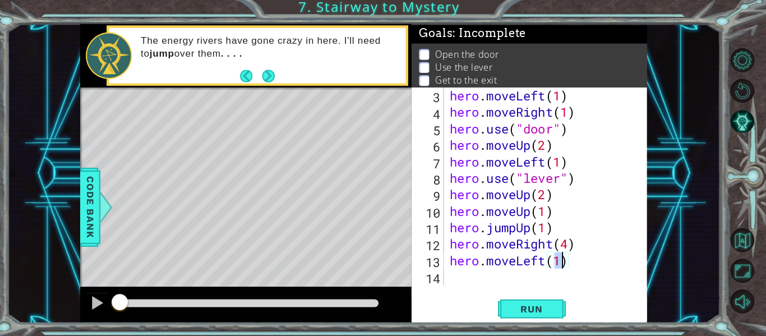
click at [556, 276] on div "hero . moveLeft ( 1 ) hero . moveRight ( 1 ) hero . use ( "door" ) hero . moveU…" at bounding box center [551, 204] width 201 height 228
type textarea "hero.moveLeft(1)"
click at [498, 283] on div "hero . moveLeft ( 1 ) hero . moveRight ( 1 ) hero . use ( "door" ) hero . moveU…" at bounding box center [551, 204] width 201 height 228
click at [492, 237] on div "hero . moveLeft ( 1 ) hero . moveRight ( 1 ) hero . use ( "door" ) hero . moveU…" at bounding box center [551, 204] width 201 height 228
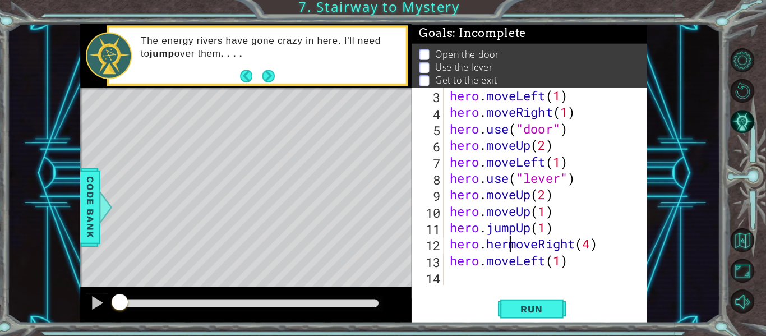
scroll to position [0, 3]
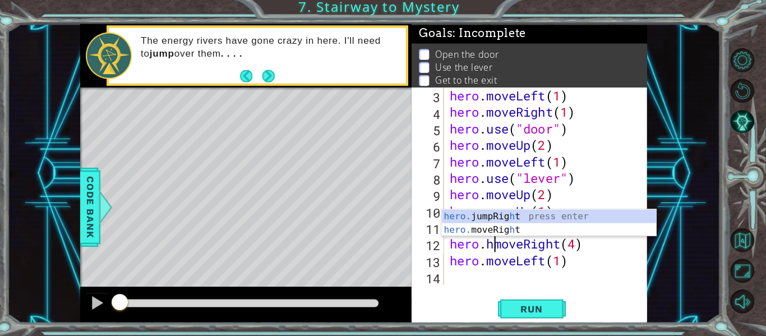
type textarea "hero.moveRight(4)"
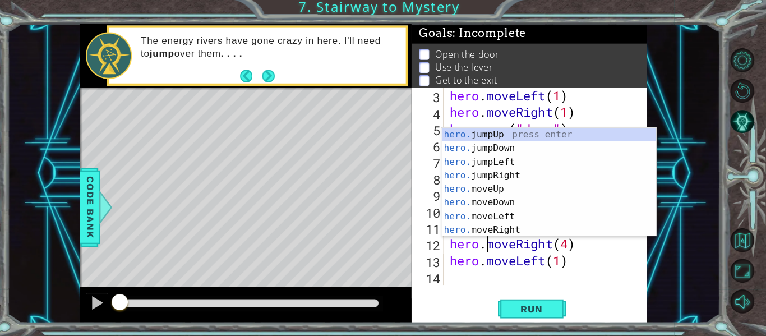
click at [454, 283] on div "hero . moveLeft ( 1 ) hero . moveRight ( 1 ) hero . use ( "door" ) hero . moveU…" at bounding box center [551, 204] width 201 height 228
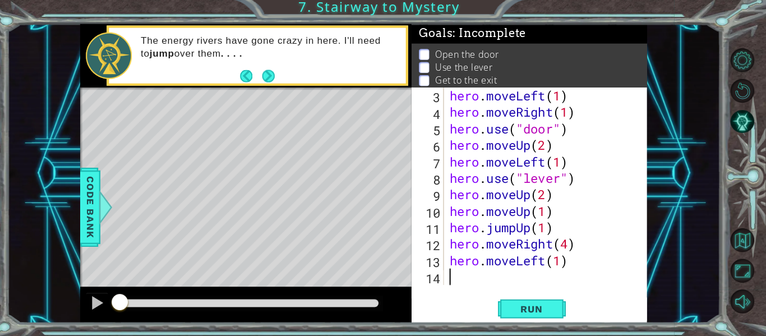
scroll to position [0, 0]
click at [454, 283] on div "hero . moveLeft ( 1 ) hero . moveRight ( 1 ) hero . use ( "door" ) hero . moveU…" at bounding box center [551, 204] width 201 height 228
type textarea "eh"
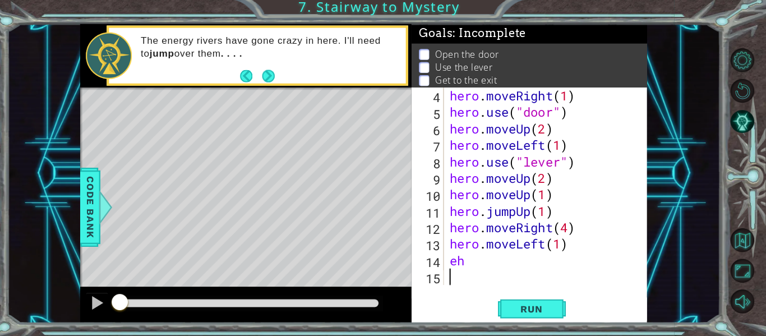
click at [471, 265] on div "hero . moveRight ( 1 ) hero . use ( "door" ) hero . moveUp ( 2 ) hero . moveLef…" at bounding box center [551, 204] width 201 height 228
type textarea "e"
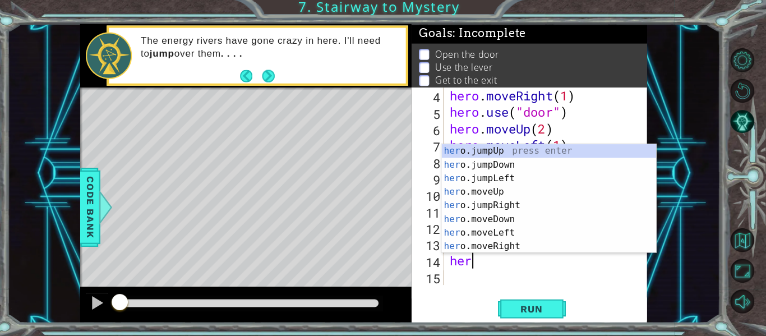
type textarea "hero"
click at [491, 156] on div "hero .jumpUp press enter hero .jumpDown press enter hero .jumpLeft press enter …" at bounding box center [551, 213] width 212 height 135
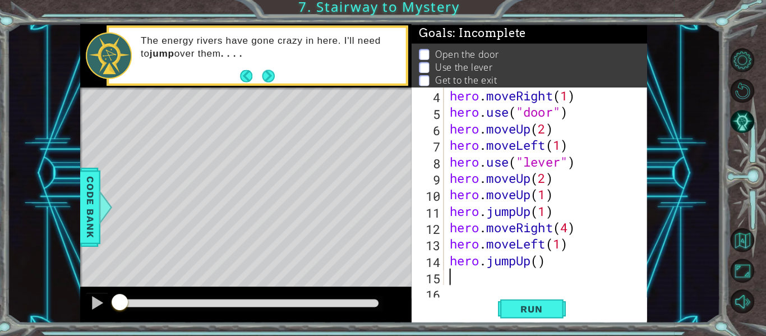
scroll to position [65, 0]
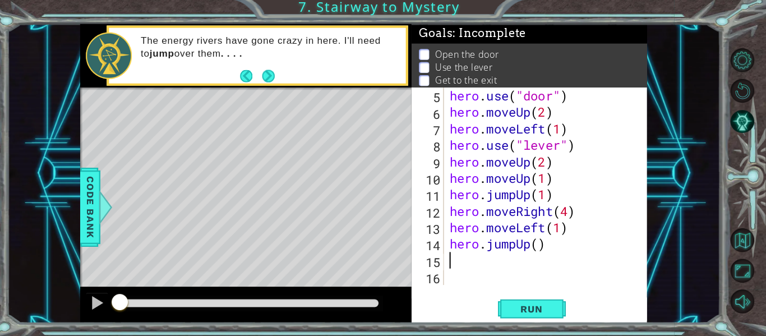
click at [536, 252] on div "hero . use ( "door" ) hero . moveUp ( 2 ) hero . moveLeft ( 1 ) hero . use ( "l…" at bounding box center [551, 204] width 201 height 228
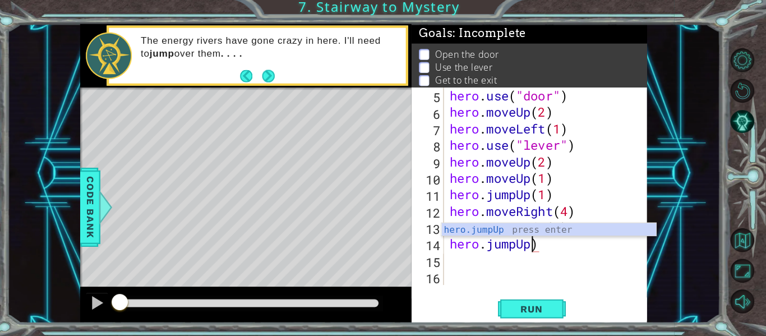
scroll to position [0, 3]
type textarea "hero.jump"
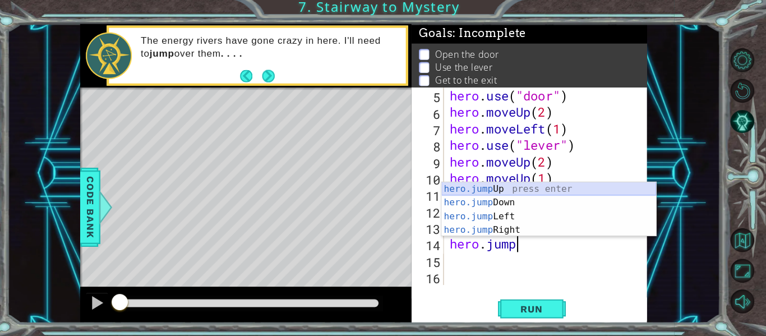
click at [537, 190] on div "hero.jump Up press enter hero.jump Down press enter hero.jump Left press enter …" at bounding box center [551, 223] width 212 height 81
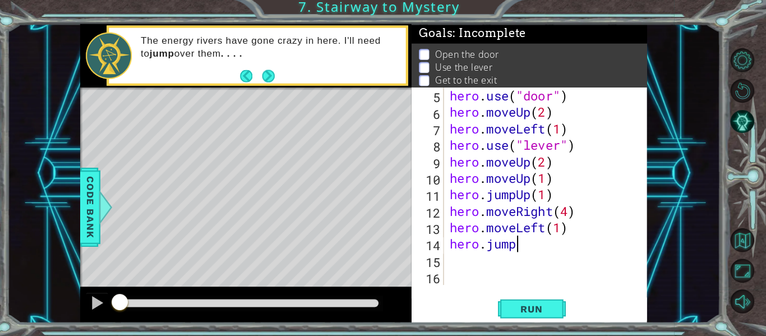
scroll to position [0, 0]
click at [542, 242] on div "hero . use ( "door" ) hero . moveUp ( 2 ) hero . moveLeft ( 1 ) hero . use ( "l…" at bounding box center [551, 204] width 201 height 228
type textarea "hero.jumpUp(1)"
click at [479, 272] on div "hero . use ( "door" ) hero . moveUp ( 2 ) hero . moveLeft ( 1 ) hero . use ( "l…" at bounding box center [551, 204] width 201 height 228
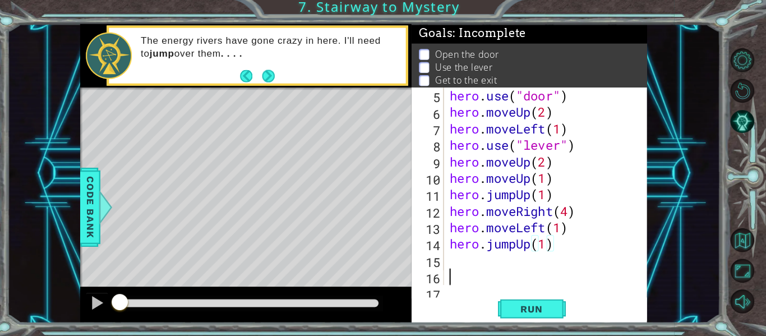
scroll to position [0, 0]
click at [462, 258] on div "hero . use ( "door" ) hero . moveUp ( 2 ) hero . moveLeft ( 1 ) hero . use ( "l…" at bounding box center [551, 204] width 201 height 228
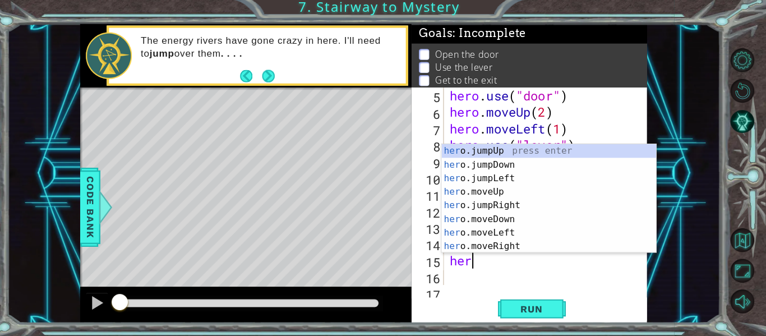
scroll to position [0, 1]
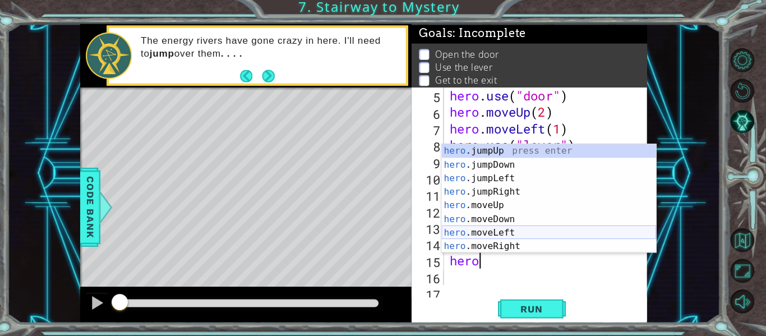
click at [514, 236] on div "hero .jumpUp press enter hero .jumpDown press enter hero .jumpLeft press enter …" at bounding box center [551, 213] width 212 height 135
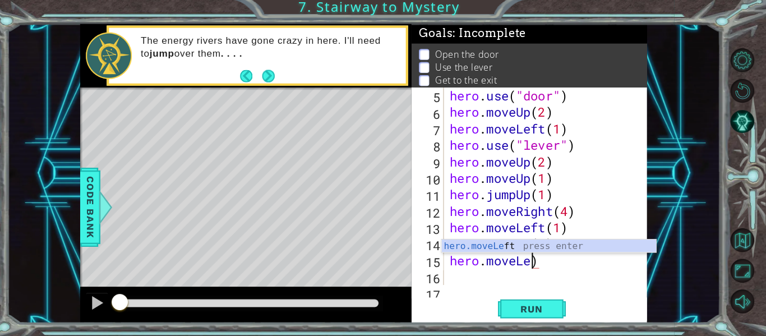
scroll to position [0, 2]
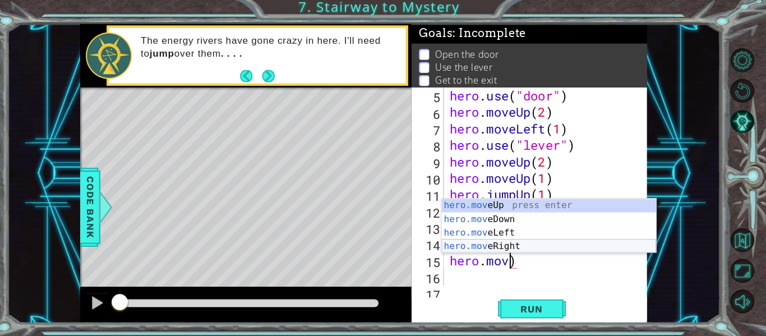
click at [554, 243] on div "hero.mov eUp press enter hero.mov eDown press enter hero.mov eLeft press enter …" at bounding box center [551, 240] width 212 height 81
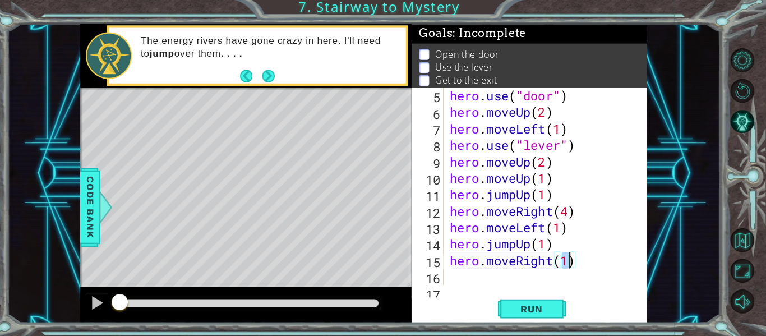
type textarea "hero.moveRight(1)"
click at [451, 287] on div "hero.moveRight(1) 5 6 7 8 9 10 11 12 13 14 15 16 17 hero . use ( "door" ) hero …" at bounding box center [531, 206] width 233 height 233
click at [465, 278] on div "hero . use ( "door" ) hero . moveUp ( 2 ) hero . moveLeft ( 1 ) hero . use ( "l…" at bounding box center [551, 204] width 201 height 228
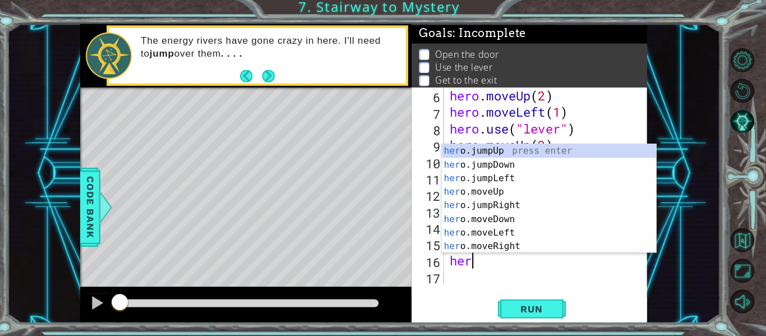
scroll to position [0, 1]
click at [505, 209] on div "hero .jumpUp press enter hero .jumpDown press enter hero .jumpLeft press enter …" at bounding box center [551, 213] width 212 height 135
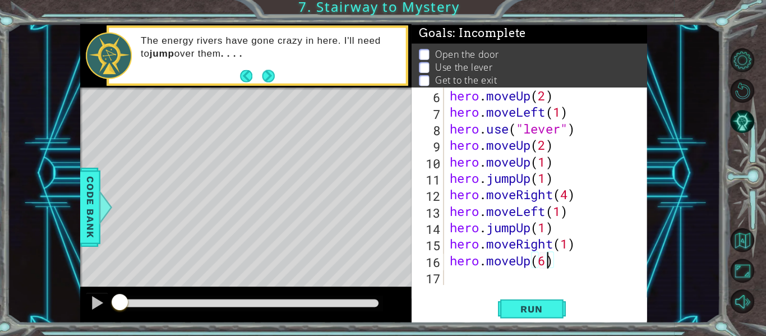
scroll to position [0, 4]
click at [543, 312] on span "Run" at bounding box center [534, 308] width 44 height 11
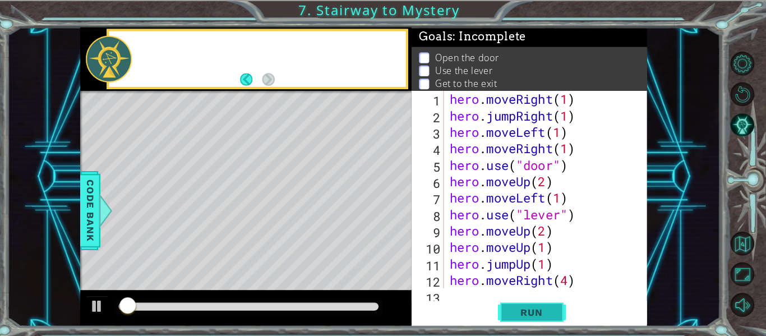
scroll to position [0, 0]
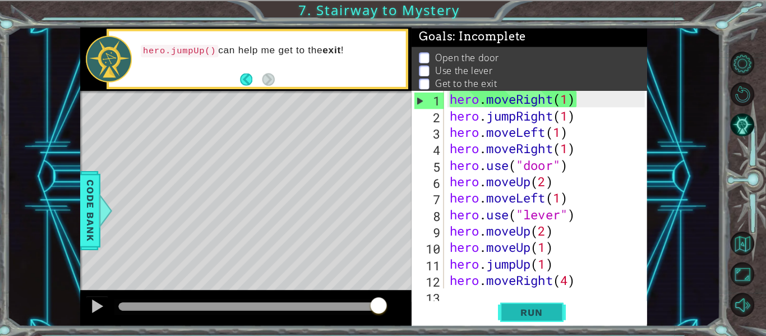
click at [525, 310] on span "Run" at bounding box center [534, 308] width 44 height 11
click at [219, 88] on div "hero.jumpUp() can help me get to the exit !" at bounding box center [263, 58] width 298 height 59
click at [233, 80] on div "hero.jumpUp() can help me get to the exit !" at bounding box center [262, 58] width 293 height 55
click at [250, 85] on footer at bounding box center [263, 78] width 34 height 17
click at [249, 86] on footer at bounding box center [263, 78] width 34 height 17
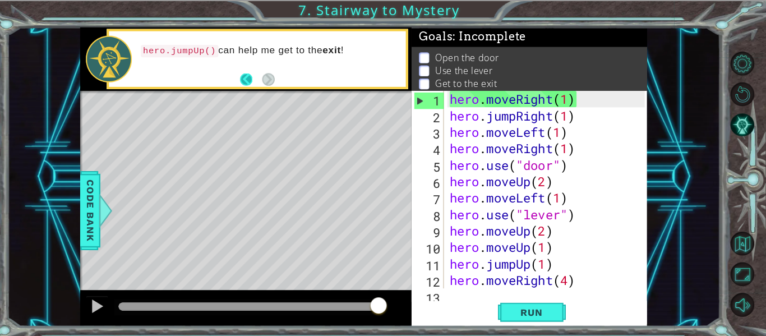
click at [250, 77] on button "Back" at bounding box center [257, 78] width 22 height 12
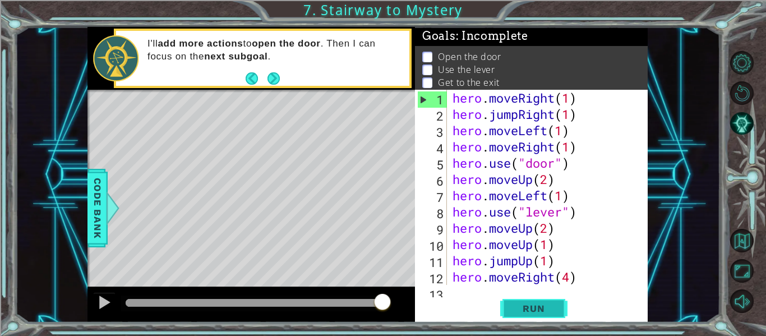
click at [532, 300] on button "Run" at bounding box center [533, 308] width 67 height 23
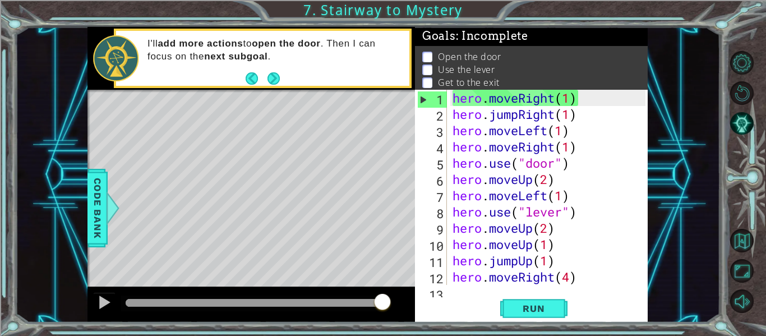
click at [575, 120] on div "hero . moveRight ( 1 ) hero . jumpRight ( 1 ) hero . moveLeft ( 1 ) hero . move…" at bounding box center [551, 204] width 201 height 228
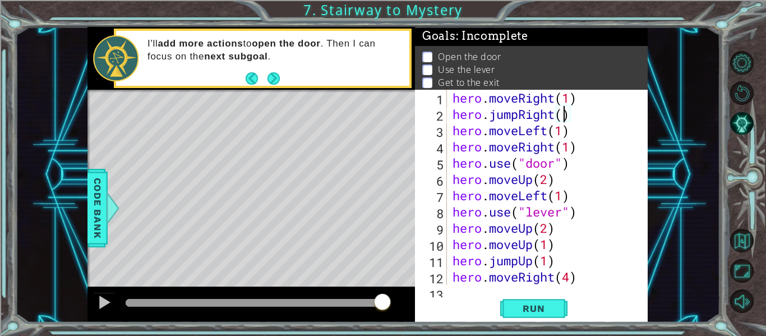
scroll to position [0, 5]
click at [531, 310] on span "Run" at bounding box center [534, 308] width 44 height 11
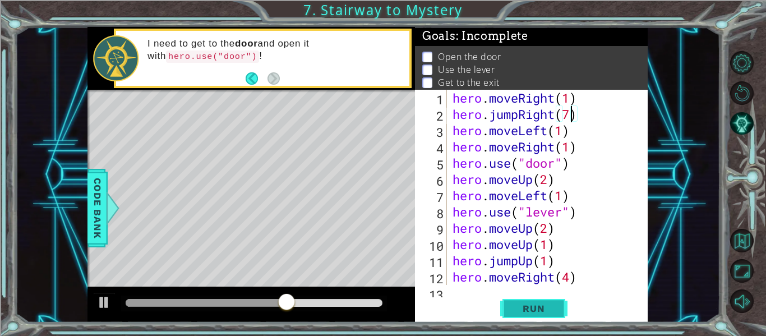
click at [542, 315] on button "Run" at bounding box center [533, 308] width 67 height 23
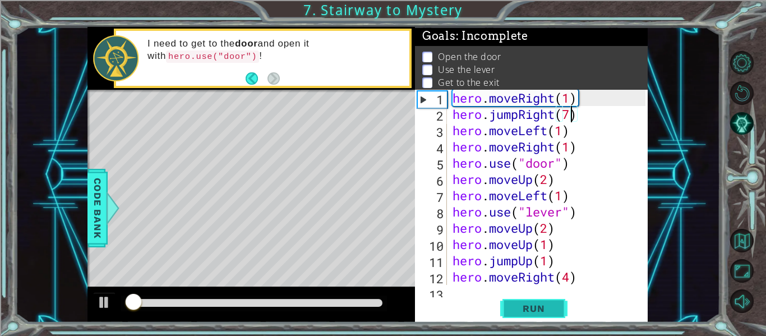
click at [538, 314] on span "Run" at bounding box center [534, 308] width 44 height 11
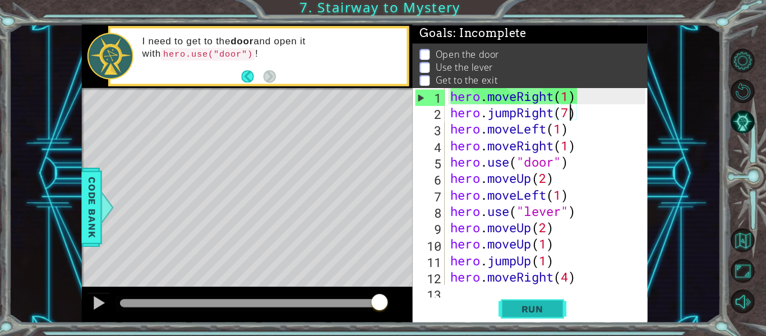
click at [556, 315] on button "Run" at bounding box center [533, 308] width 67 height 23
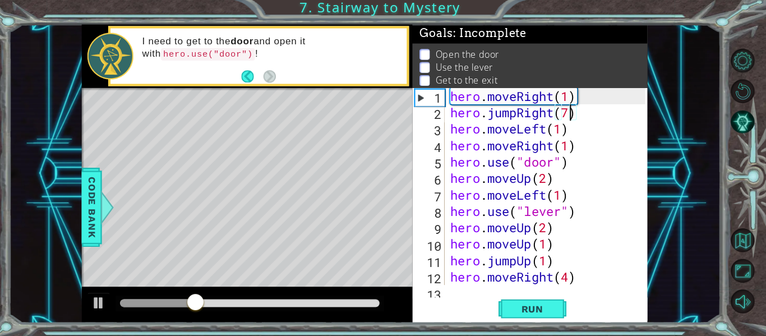
click at [570, 277] on div "hero . moveRight ( 1 ) hero . jumpRight ( 7 ) hero . moveLeft ( 1 ) hero . move…" at bounding box center [551, 204] width 201 height 228
click at [26, 197] on div "1 ההההההההההההההההההההההההההההההההההההההההההההההההההההההההההההההההההההההההההההה…" at bounding box center [367, 175] width 705 height 296
click at [477, 292] on div "hero.moveRight(4) 1 2 3 4 5 6 7 8 9 10 11 12 13 hero . moveRight ( 1 ) hero . j…" at bounding box center [531, 206] width 233 height 233
drag, startPoint x: 569, startPoint y: 212, endPoint x: 517, endPoint y: 216, distance: 52.4
click at [517, 216] on div "hero . moveRight ( 1 ) hero . jumpRight ( 7 ) hero . moveLeft ( 1 ) hero . move…" at bounding box center [551, 204] width 201 height 228
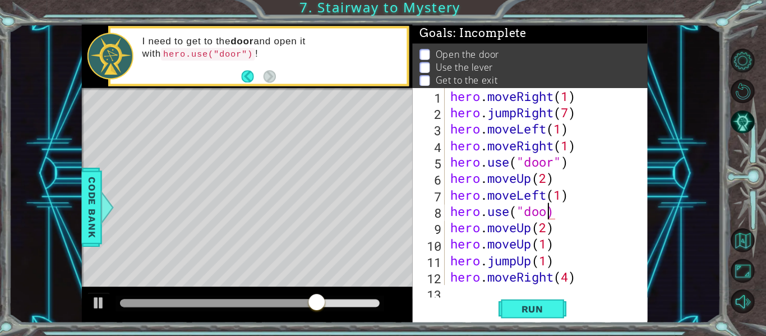
scroll to position [0, 4]
type textarea "hero.use("door")"
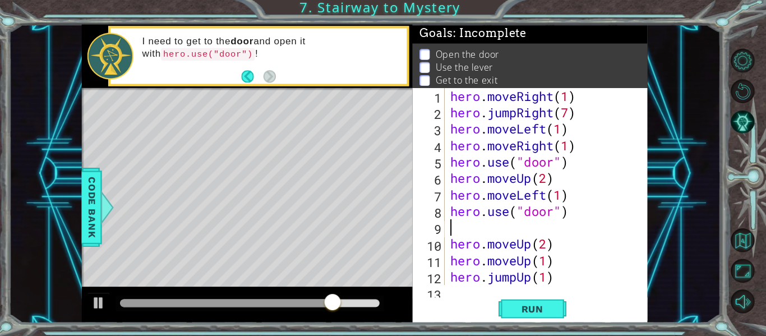
scroll to position [0, 0]
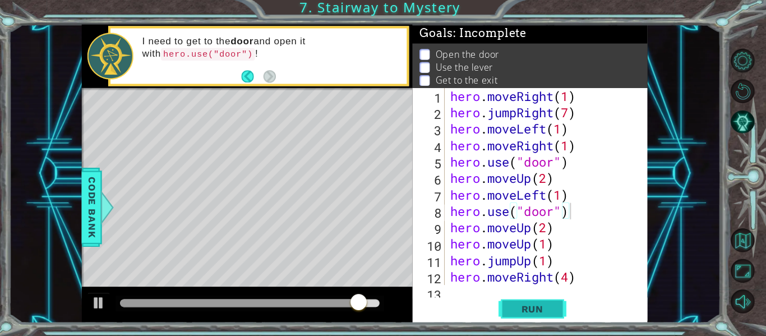
click at [554, 309] on span "Run" at bounding box center [534, 308] width 44 height 11
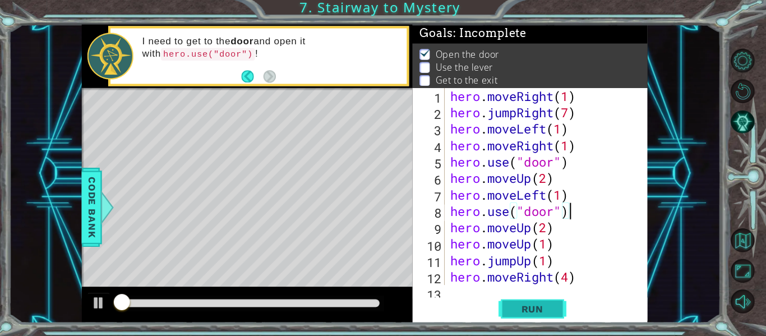
scroll to position [2, 0]
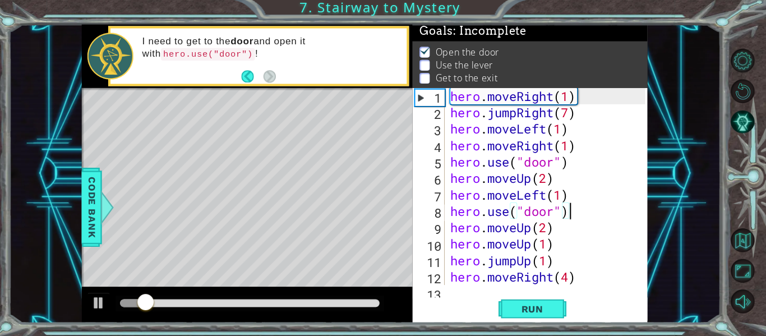
click at [66, 166] on div "1 ההההההההההההההההההההההההההההההההההההההההההההההההההההההההההההההההההההההההההההה…" at bounding box center [367, 175] width 705 height 296
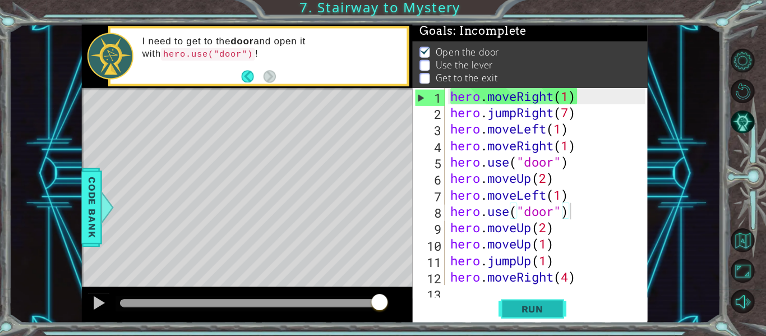
click at [543, 306] on span "Run" at bounding box center [534, 308] width 44 height 11
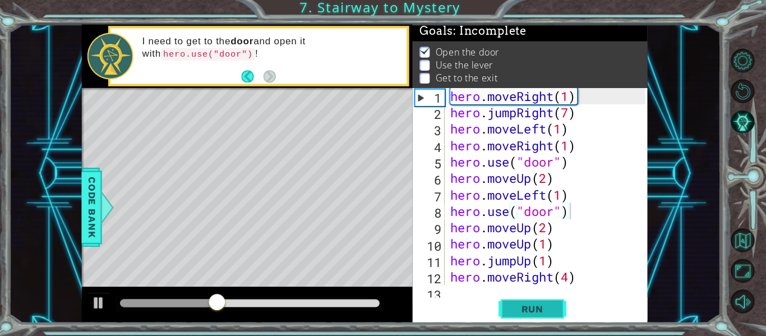
click at [502, 306] on button "Run" at bounding box center [533, 308] width 67 height 23
click at [572, 120] on div "hero . moveRight ( 1 ) hero . jumpRight ( 7 ) hero . moveLeft ( 1 ) hero . move…" at bounding box center [551, 204] width 201 height 228
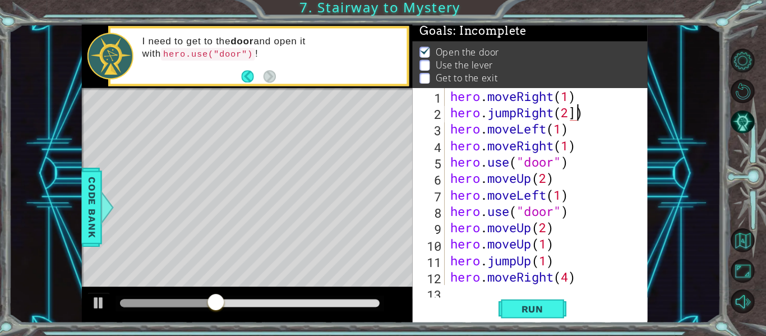
scroll to position [0, 5]
type textarea "hero.jumpRight(1)"
click at [529, 301] on button "Run" at bounding box center [533, 308] width 67 height 23
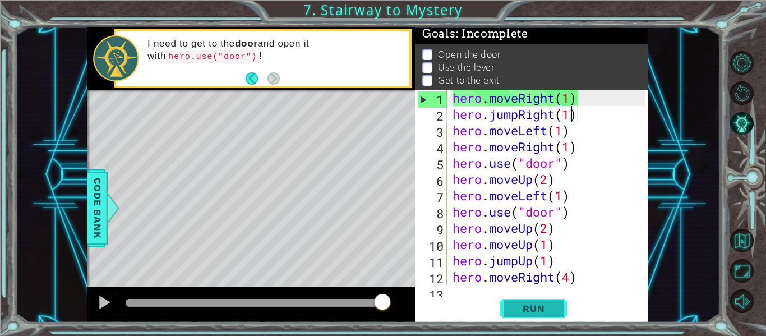
click at [534, 313] on span "Run" at bounding box center [534, 308] width 44 height 11
